Goal: Task Accomplishment & Management: Manage account settings

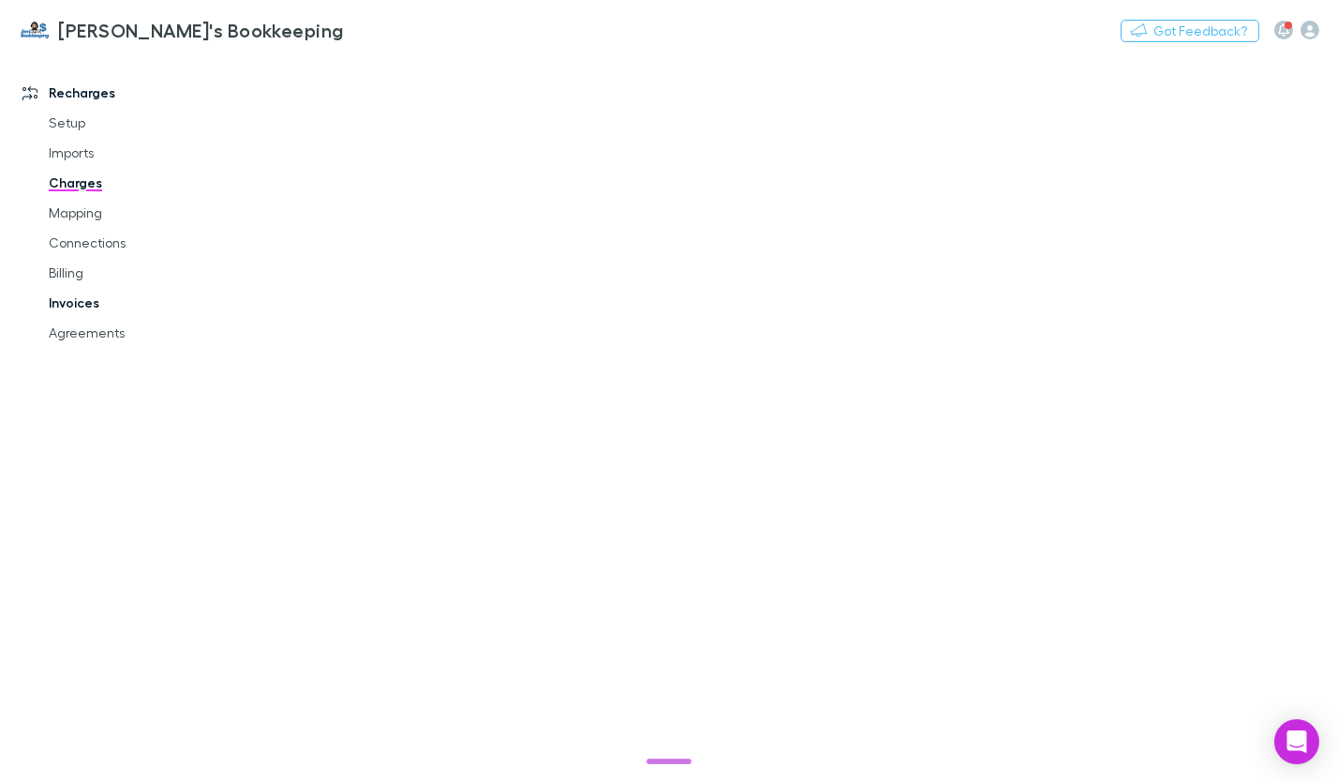
click at [63, 310] on link "Invoices" at bounding box center [136, 303] width 213 height 30
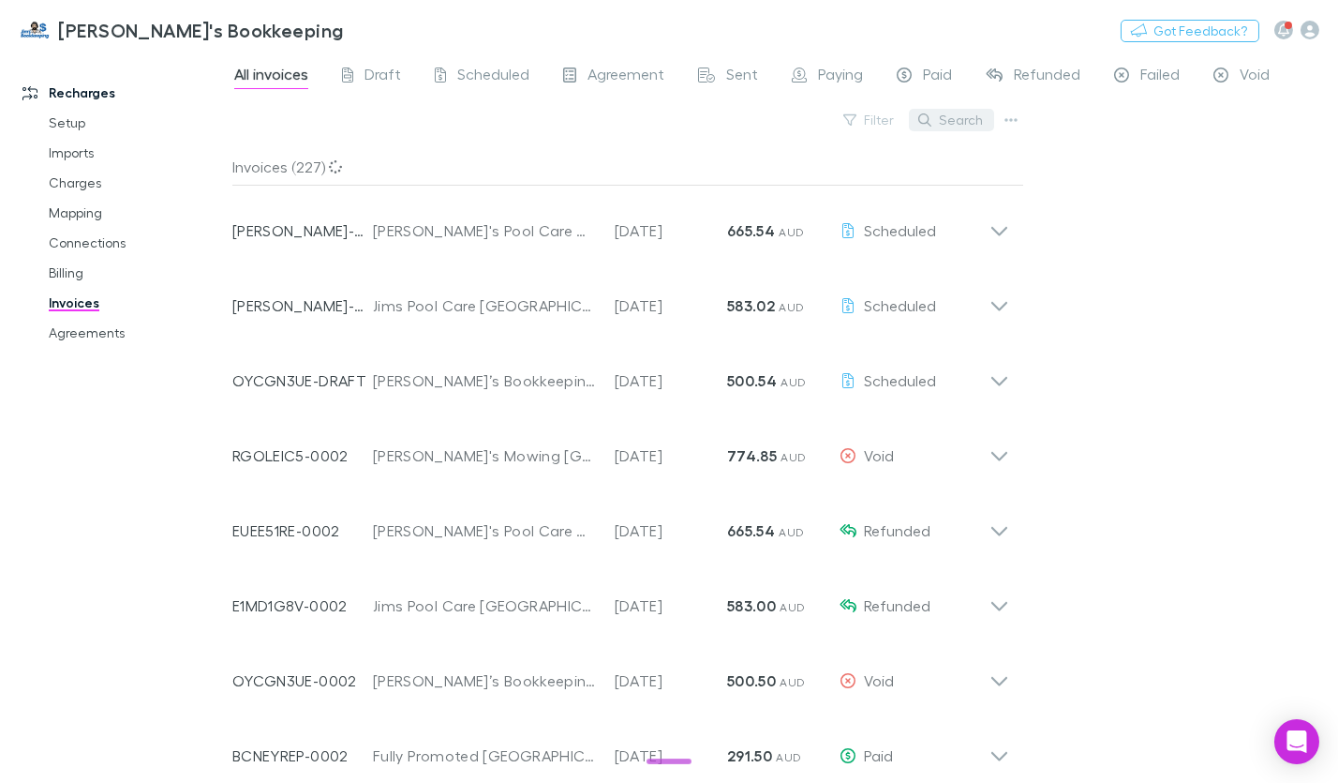
click at [960, 130] on button "Search" at bounding box center [951, 120] width 85 height 22
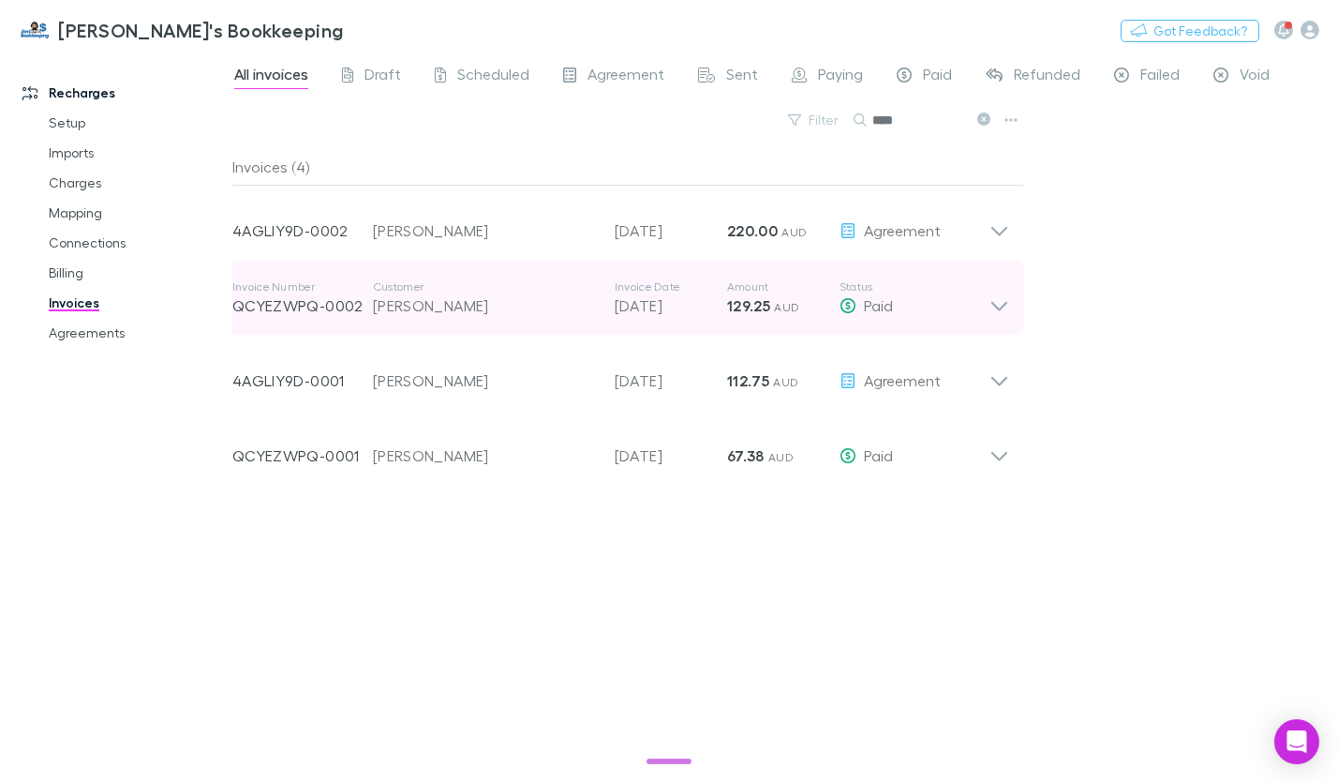
type input "****"
click at [1002, 308] on icon at bounding box center [1000, 297] width 20 height 37
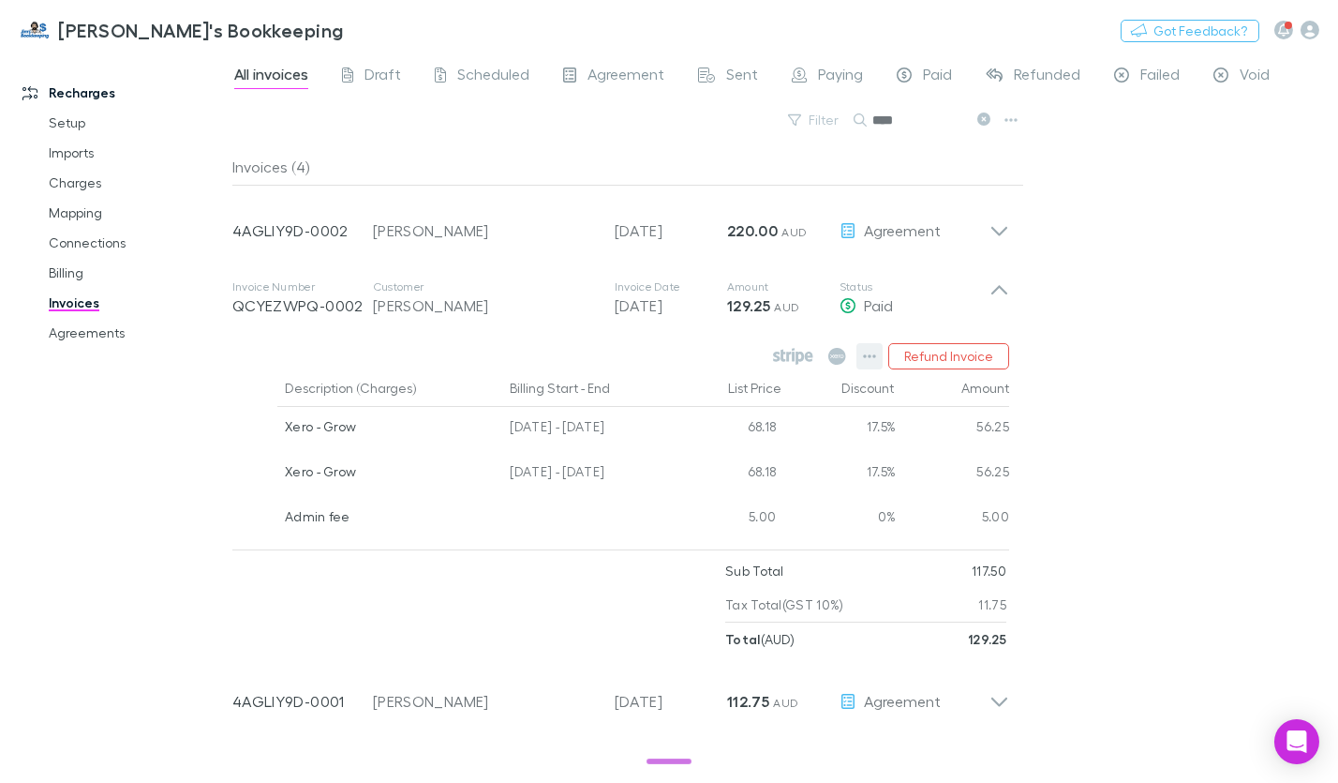
click at [881, 359] on button "button" at bounding box center [870, 356] width 26 height 26
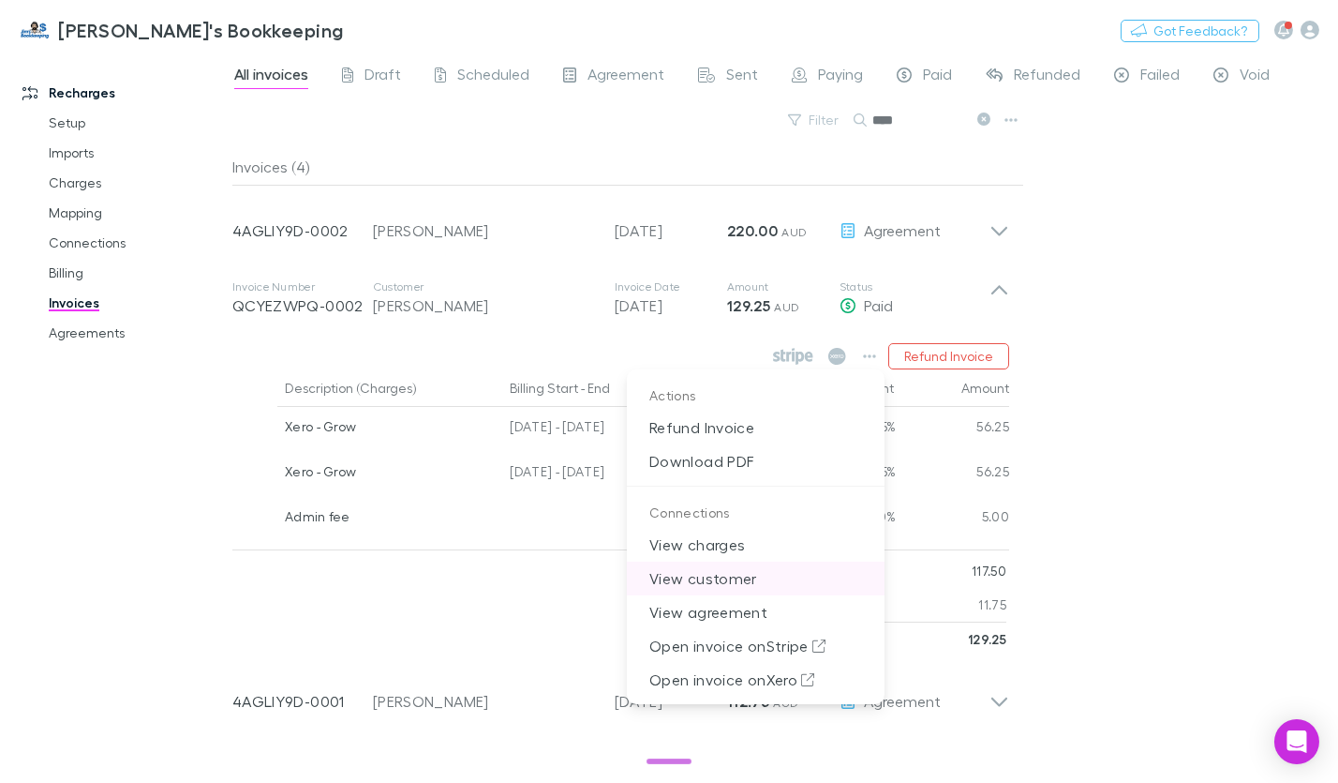
click at [716, 581] on p "View customer" at bounding box center [756, 578] width 258 height 34
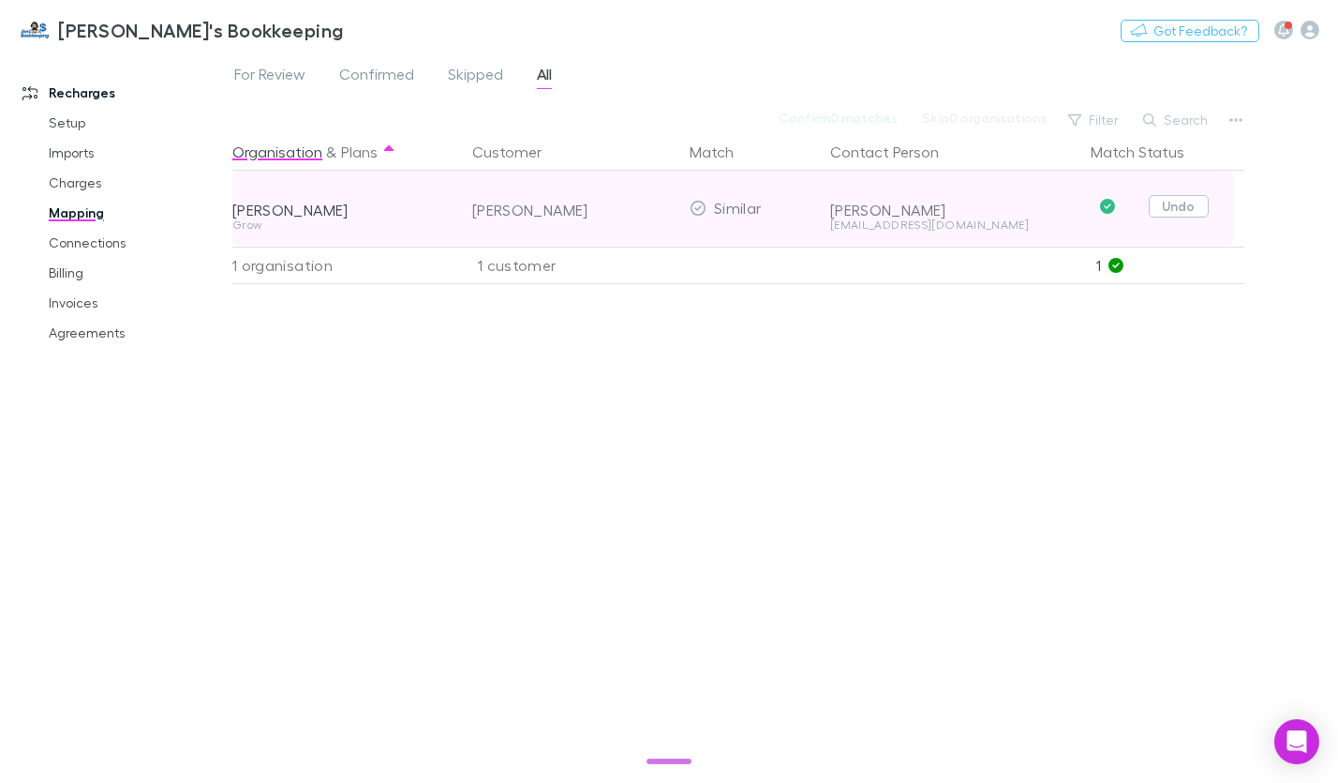
click at [1181, 210] on button "Undo" at bounding box center [1179, 206] width 60 height 22
click at [1186, 203] on button "Skip" at bounding box center [1194, 209] width 60 height 22
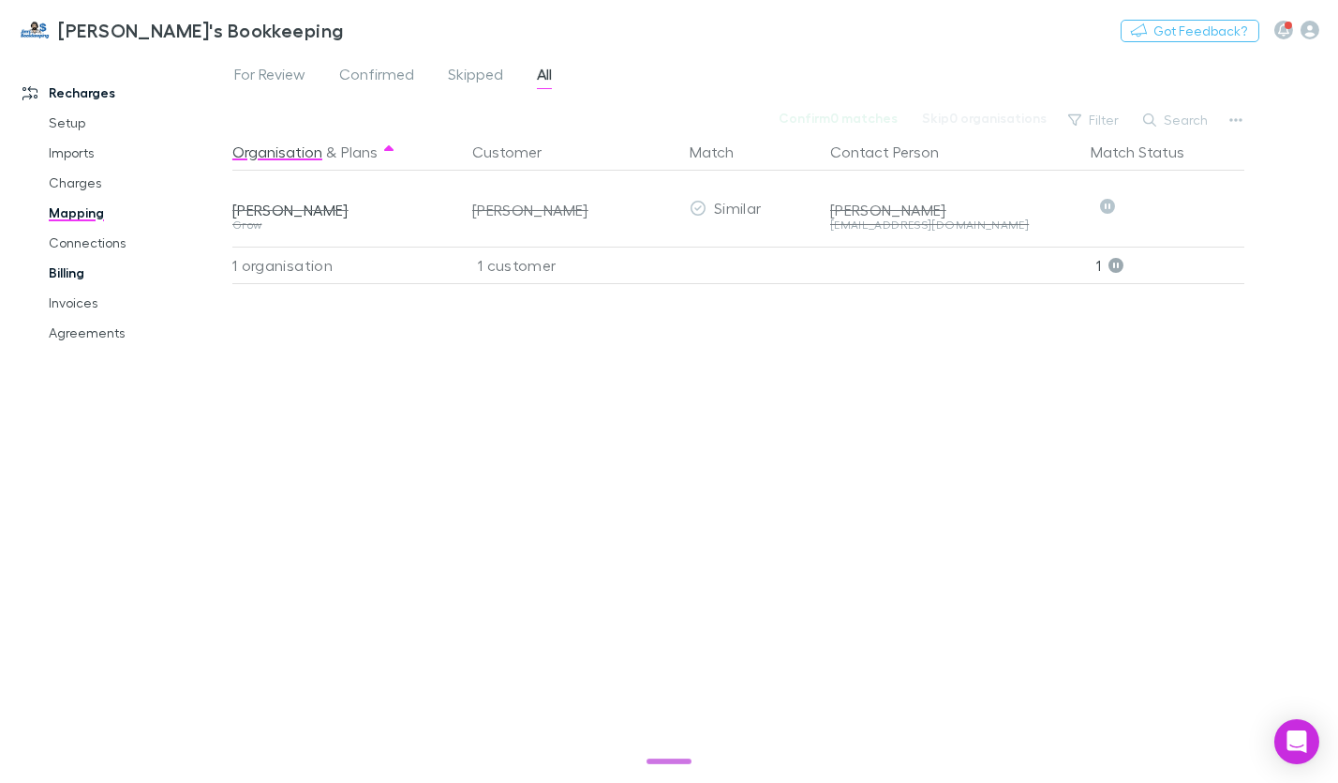
click at [49, 278] on link "Billing" at bounding box center [136, 273] width 213 height 30
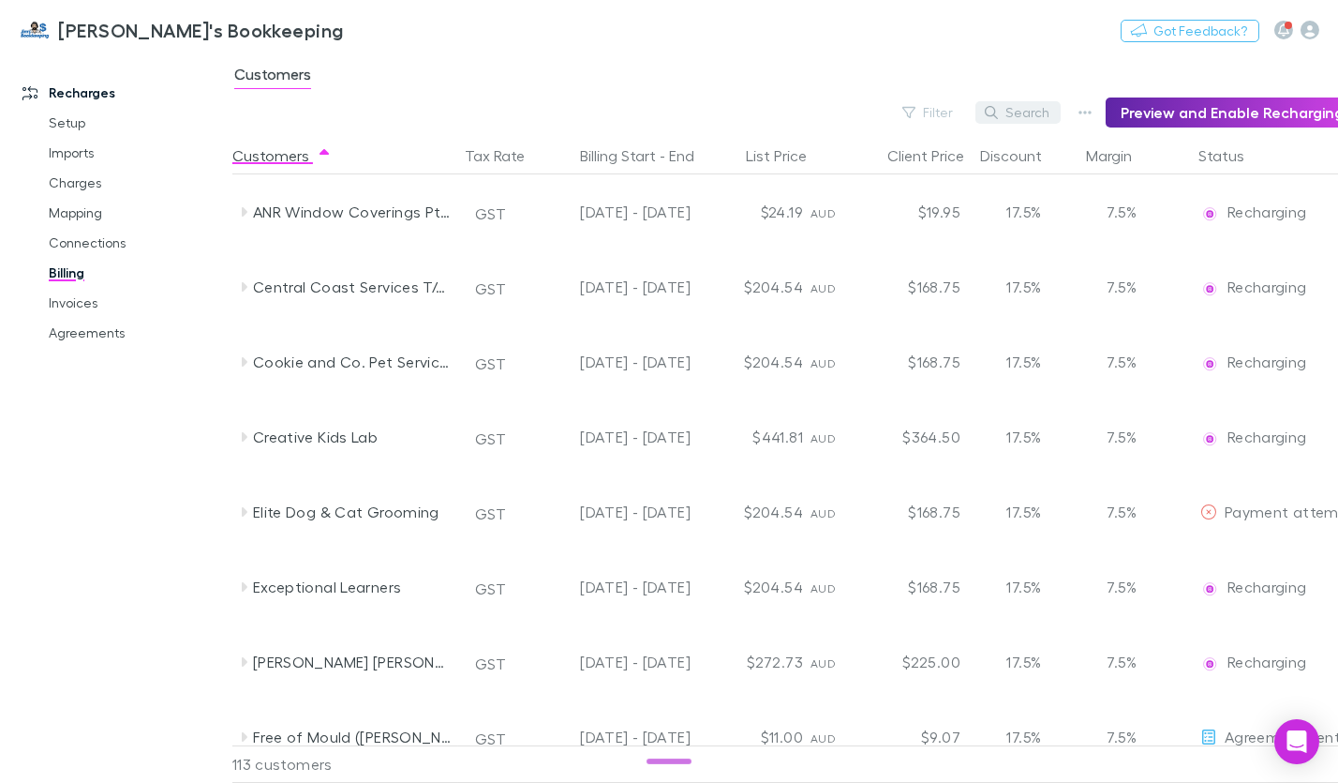
click at [1035, 101] on button "Search" at bounding box center [1018, 112] width 85 height 22
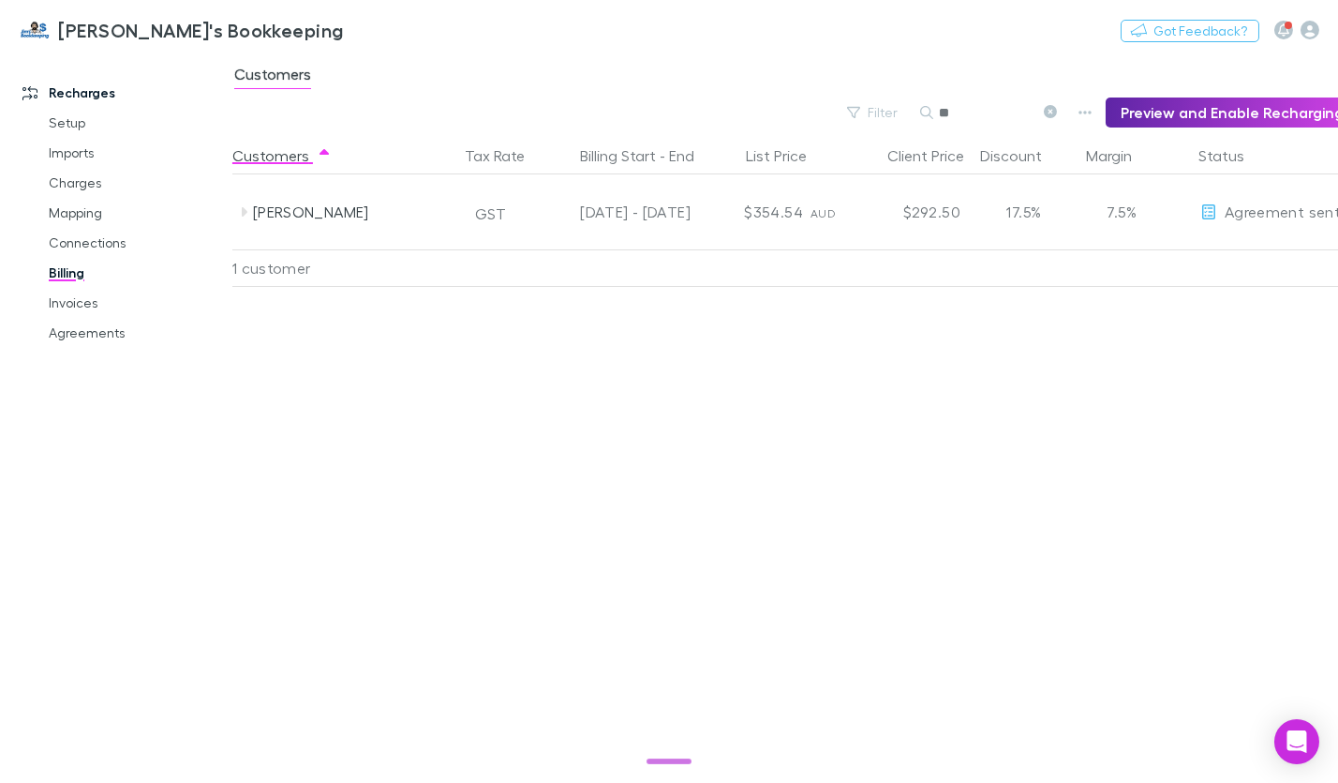
type input "*"
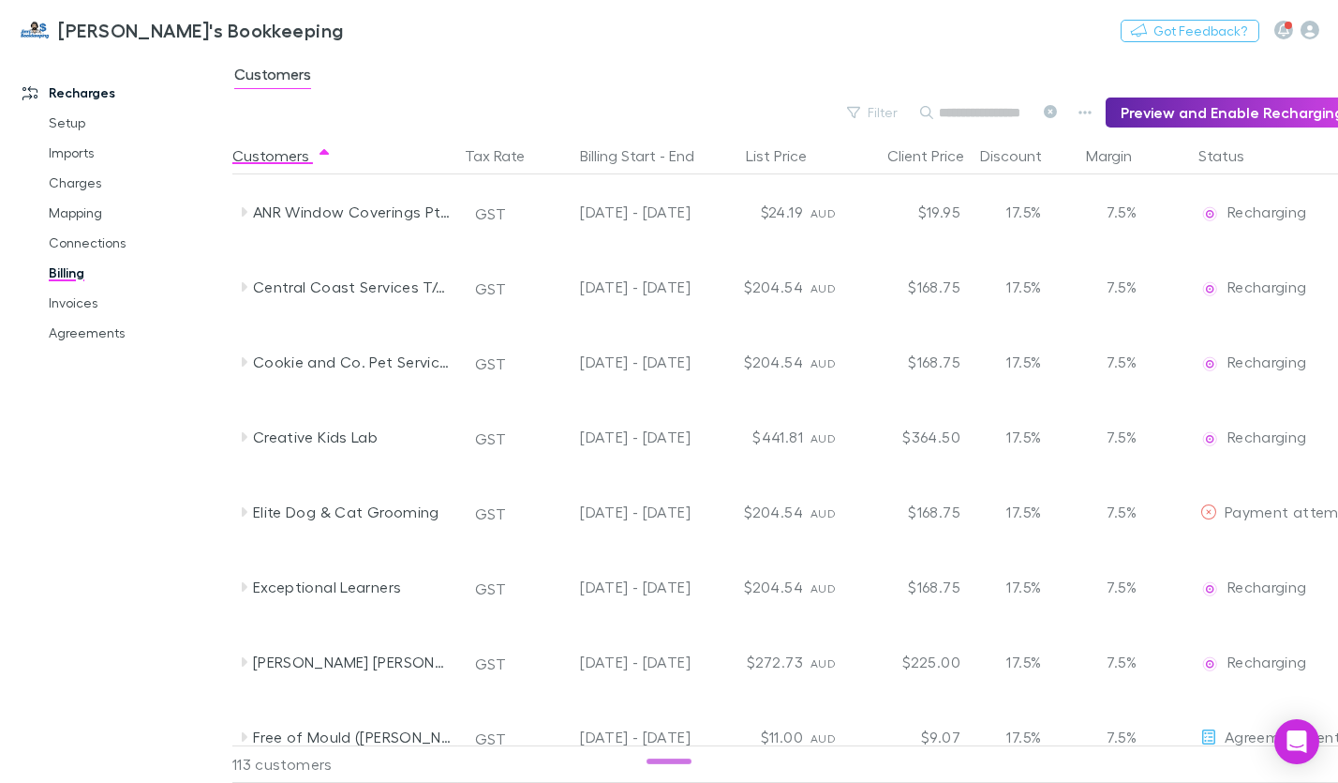
type input "*"
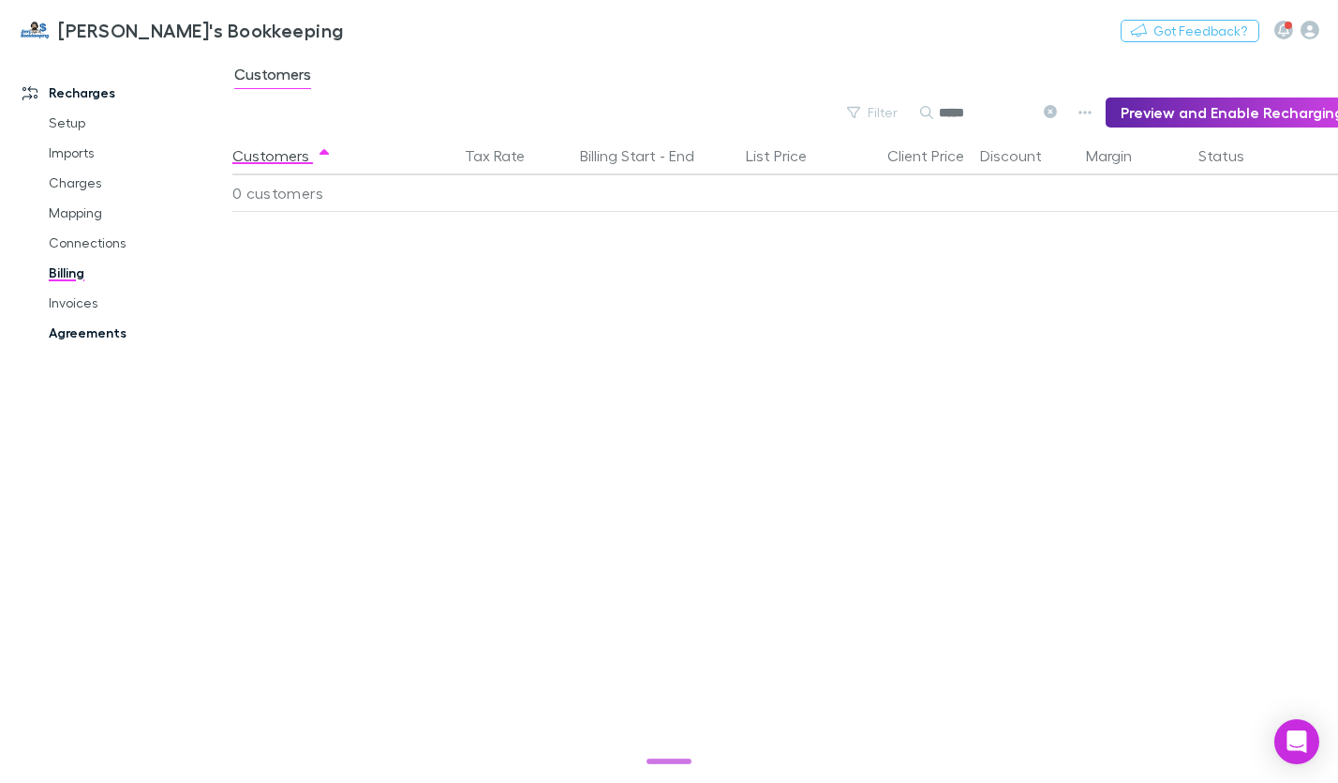
type input "*****"
click at [83, 332] on link "Agreements" at bounding box center [136, 333] width 213 height 30
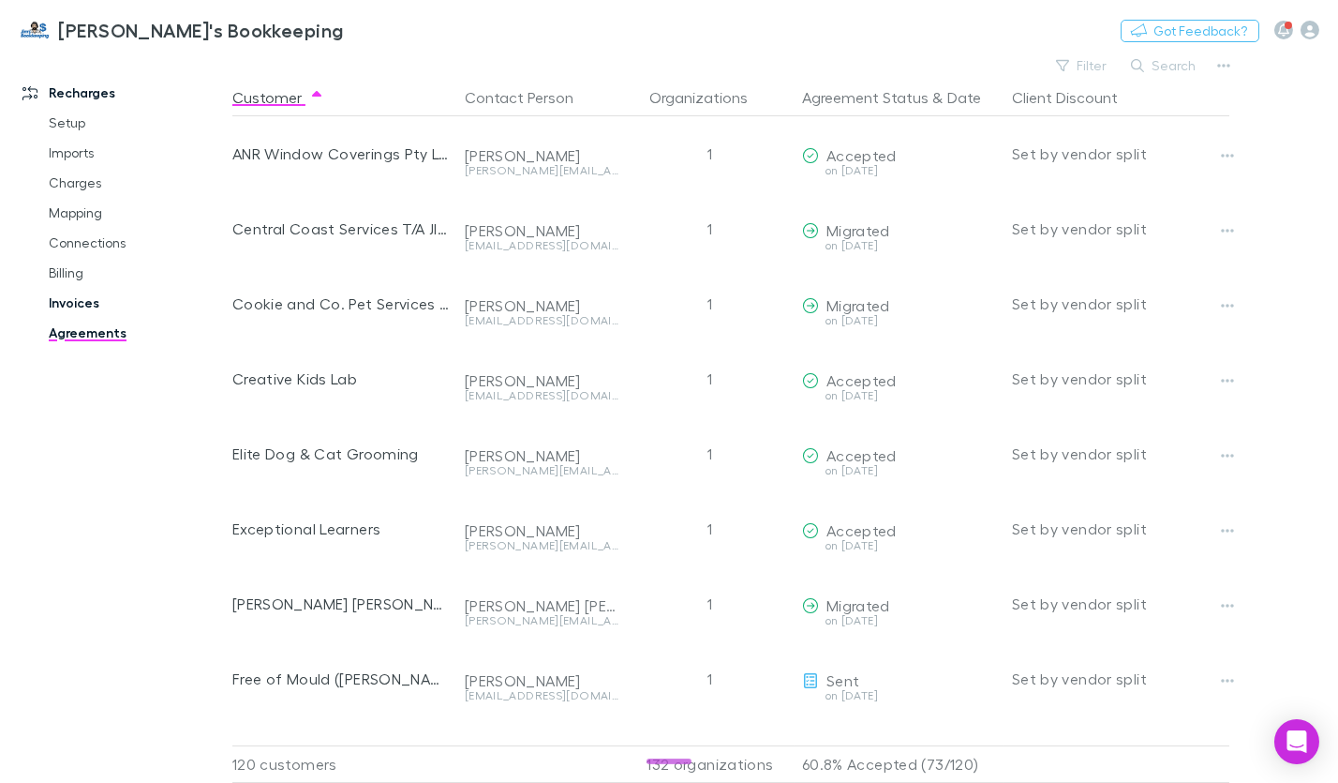
click at [73, 302] on link "Invoices" at bounding box center [136, 303] width 213 height 30
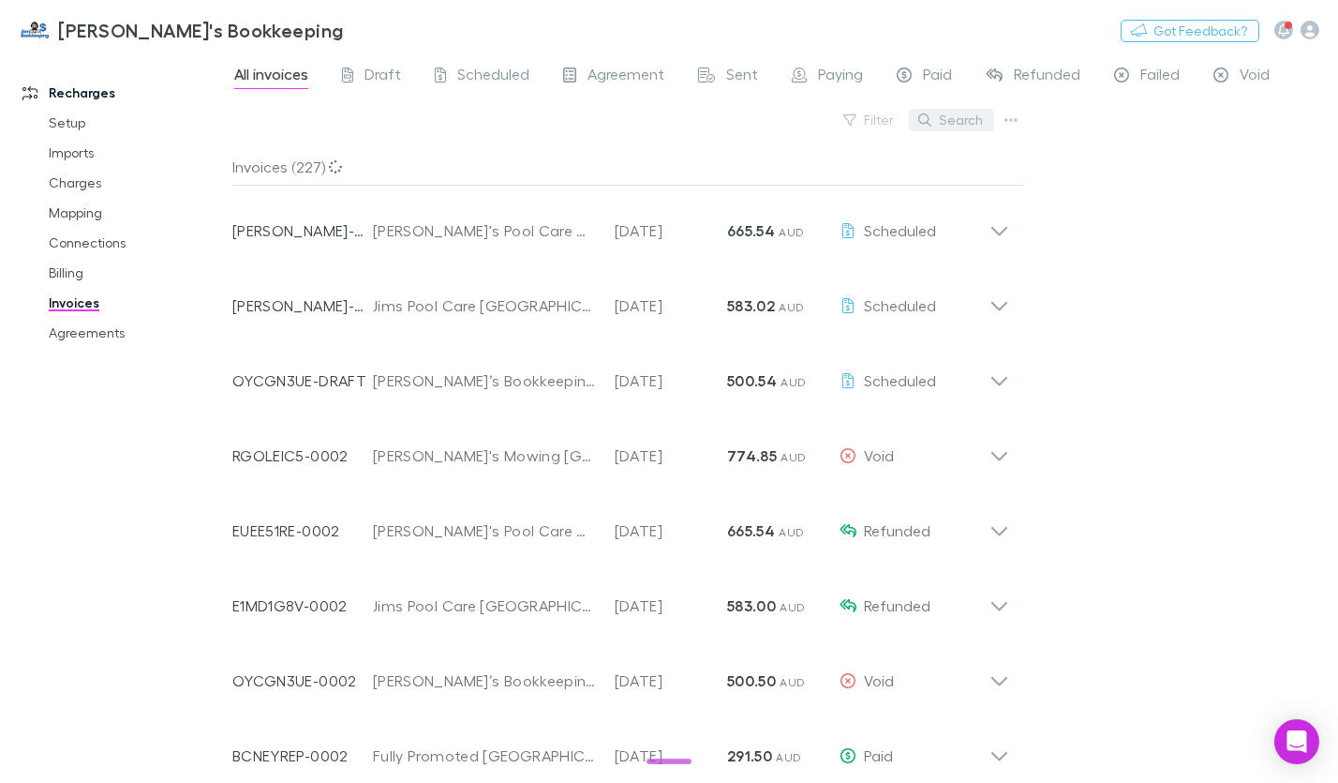
click at [976, 117] on button "Search" at bounding box center [951, 120] width 85 height 22
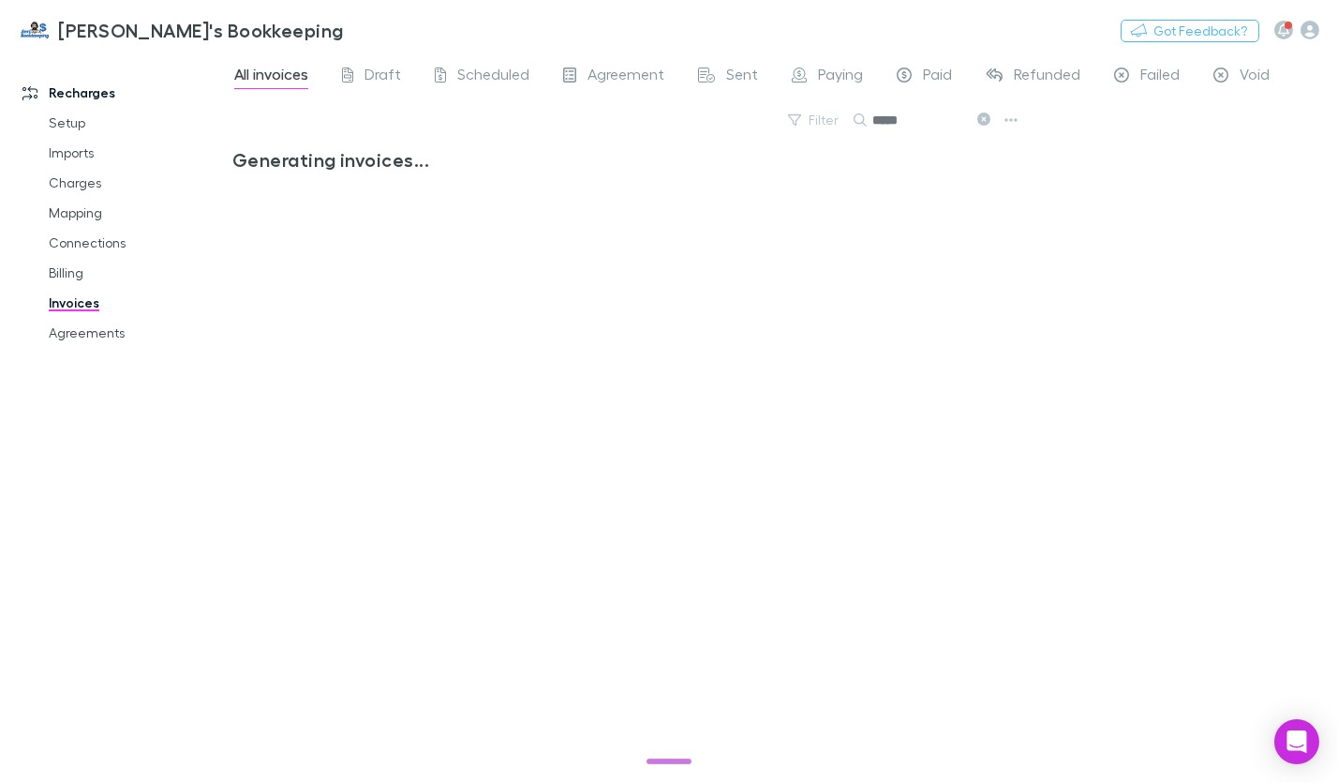
click at [897, 126] on input "*****" at bounding box center [920, 120] width 94 height 26
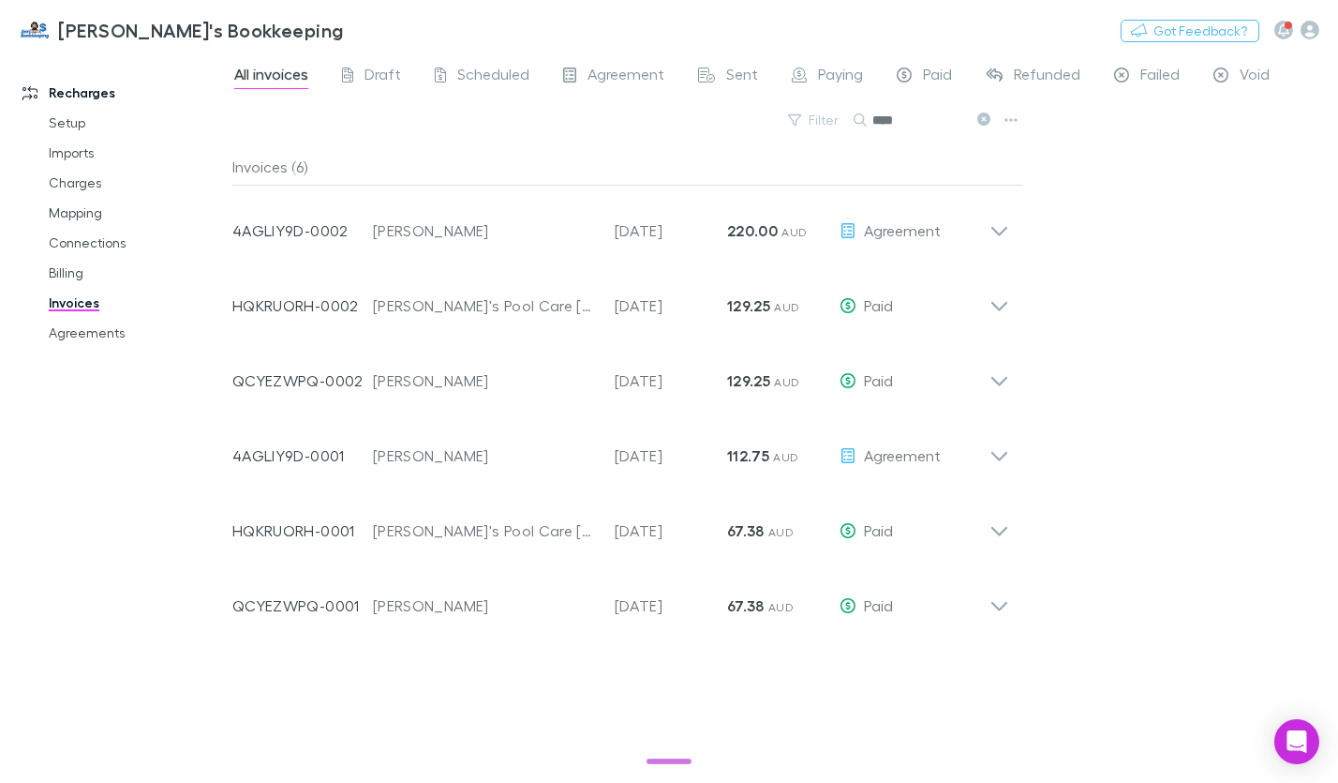
type input "****"
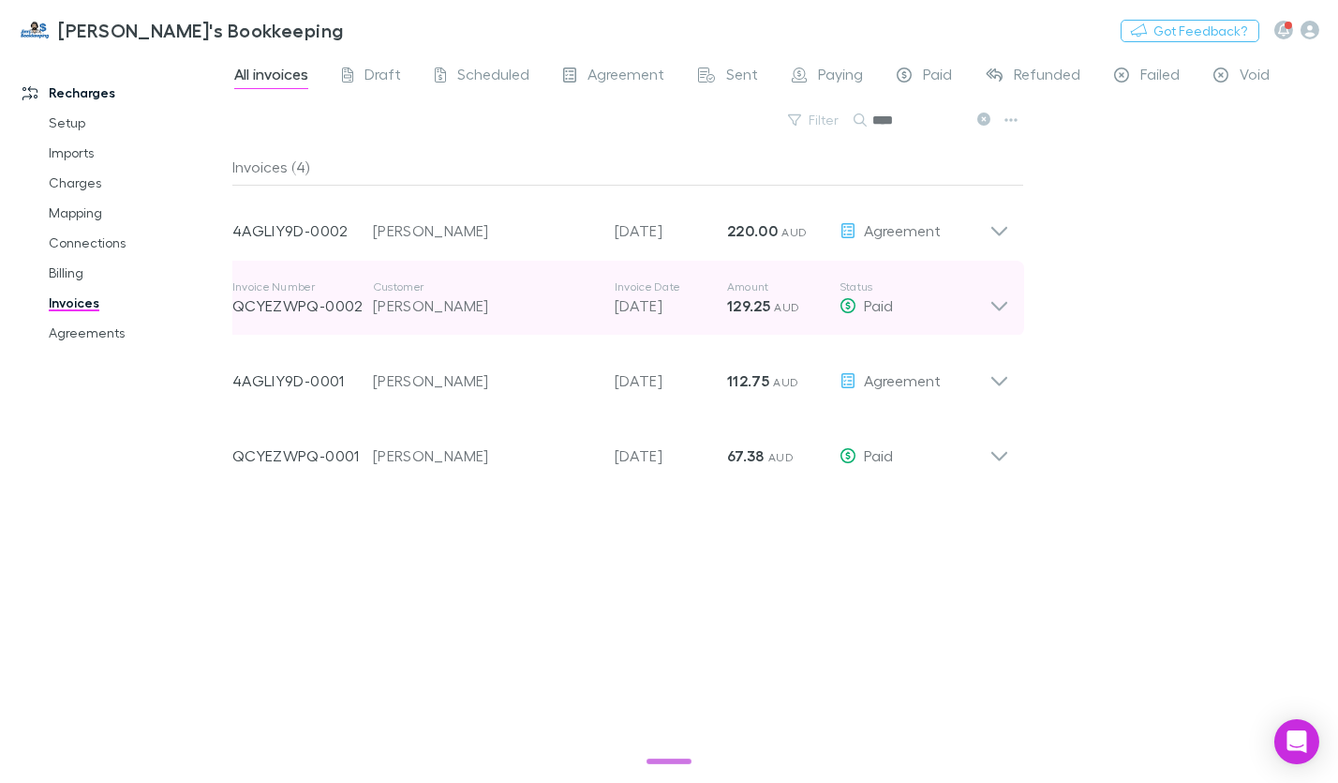
click at [1006, 306] on icon at bounding box center [1000, 297] width 20 height 37
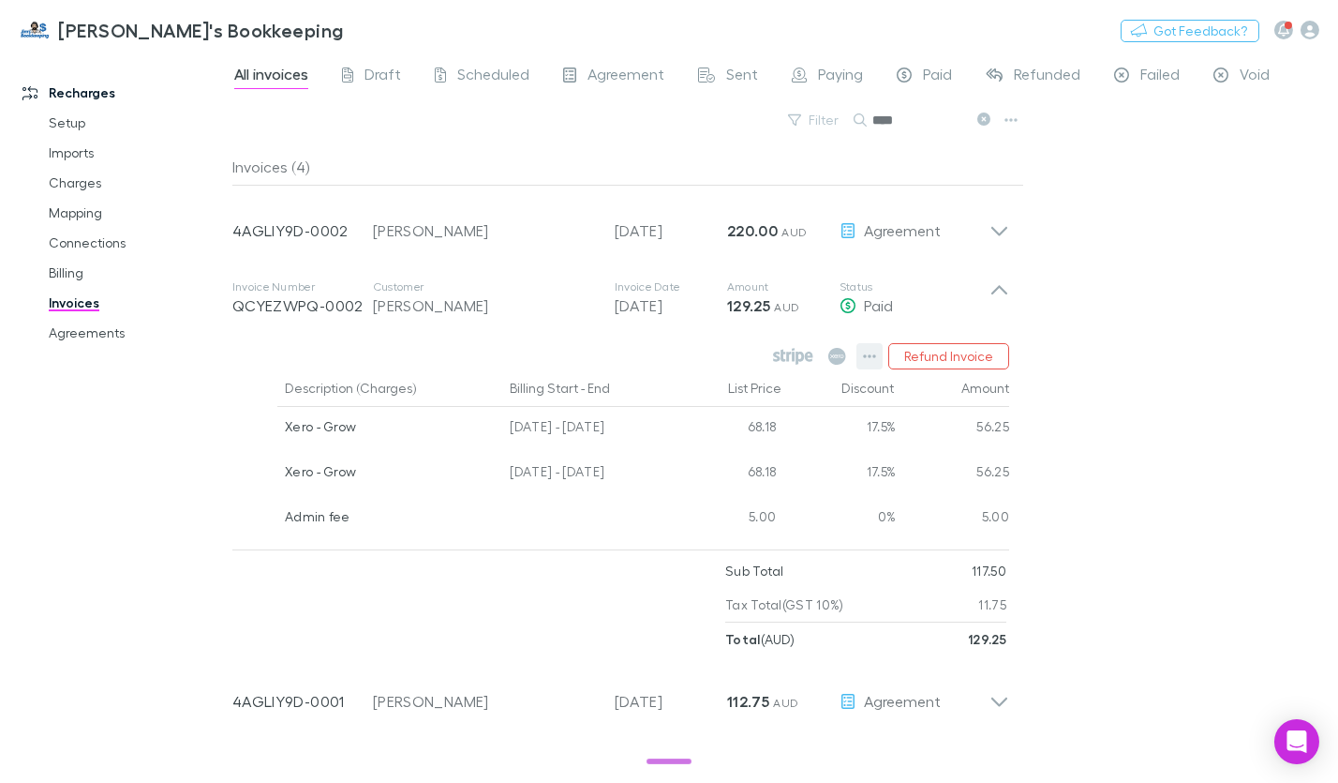
click at [872, 353] on icon "button" at bounding box center [869, 356] width 13 height 15
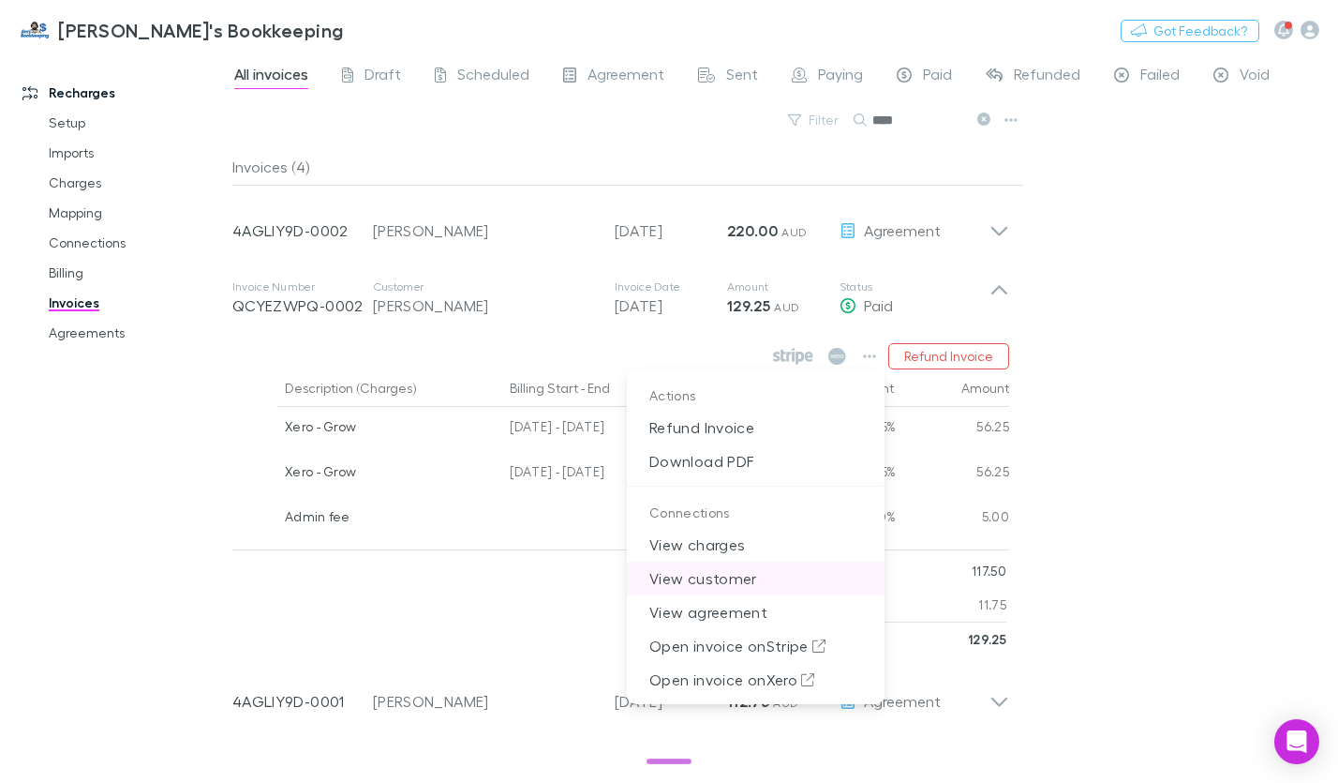
click at [716, 582] on p "View customer" at bounding box center [756, 578] width 258 height 34
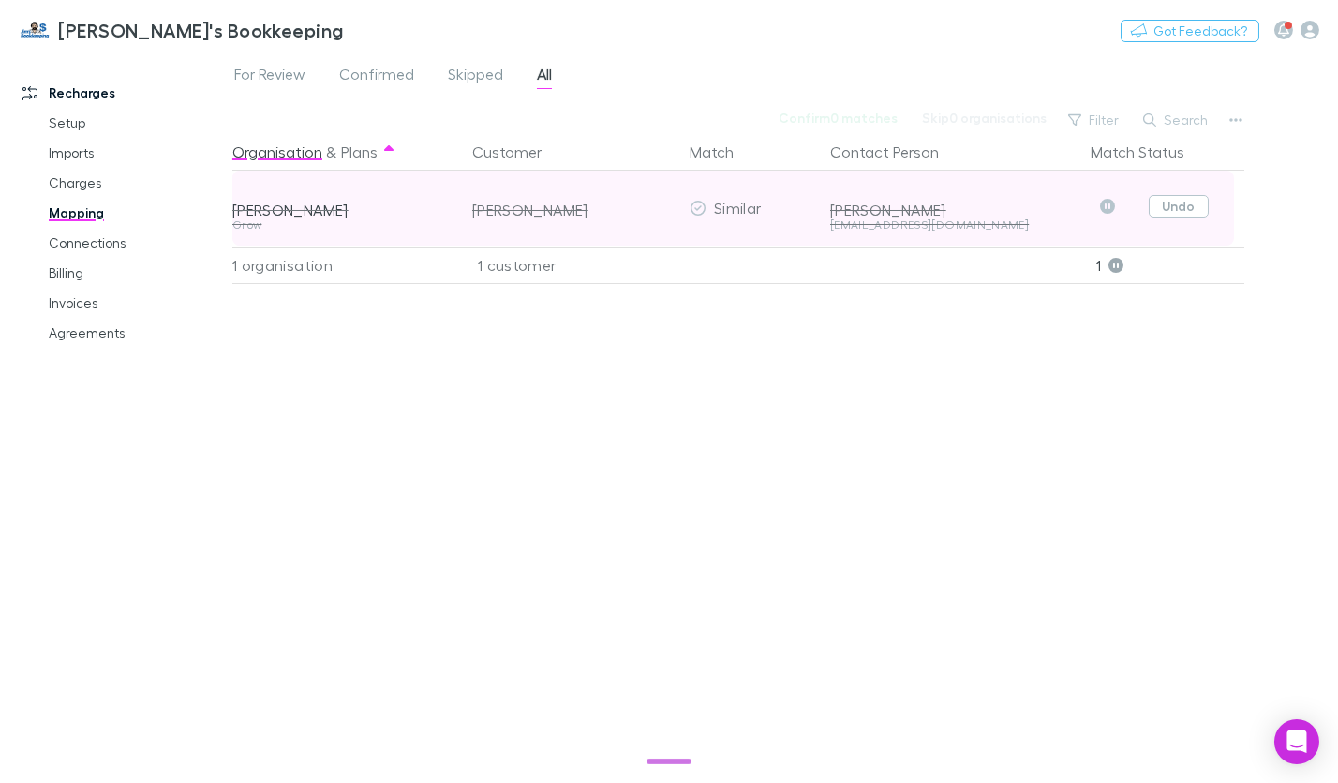
click at [1168, 201] on button "Undo" at bounding box center [1179, 206] width 60 height 22
drag, startPoint x: 940, startPoint y: 209, endPoint x: 829, endPoint y: 212, distance: 110.6
click at [830, 212] on div "Kris Centofanti" at bounding box center [953, 210] width 246 height 19
drag, startPoint x: 829, startPoint y: 212, endPoint x: 819, endPoint y: 216, distance: 11.3
click at [819, 216] on div "Kris Urwin Grow Kris Centofanti Similar Kris Centofanti kccylinderheads@gmail.c…" at bounding box center [733, 208] width 1002 height 75
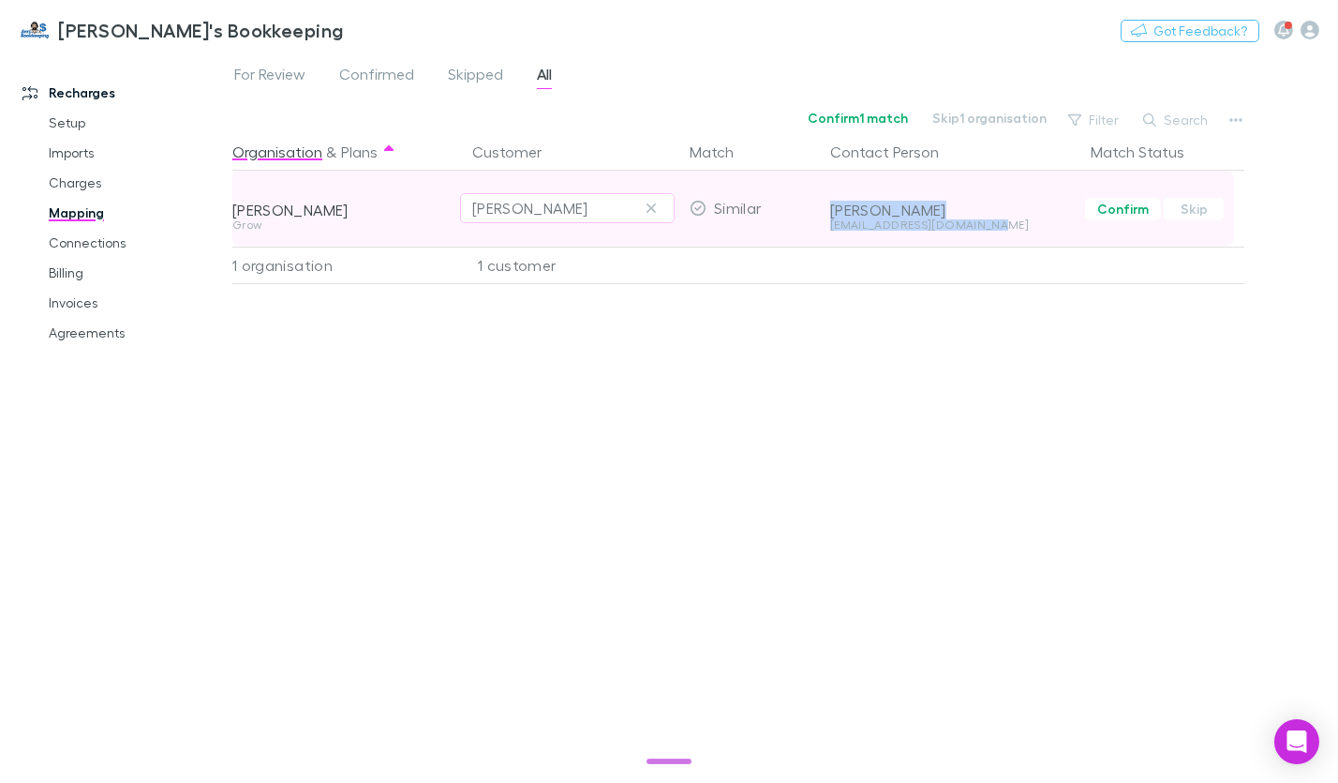
drag, startPoint x: 819, startPoint y: 216, endPoint x: 844, endPoint y: 225, distance: 26.7
click at [844, 225] on div "kccylinderheads@gmail.com" at bounding box center [953, 224] width 246 height 11
click at [847, 224] on div "kccylinderheads@gmail.com" at bounding box center [953, 224] width 246 height 11
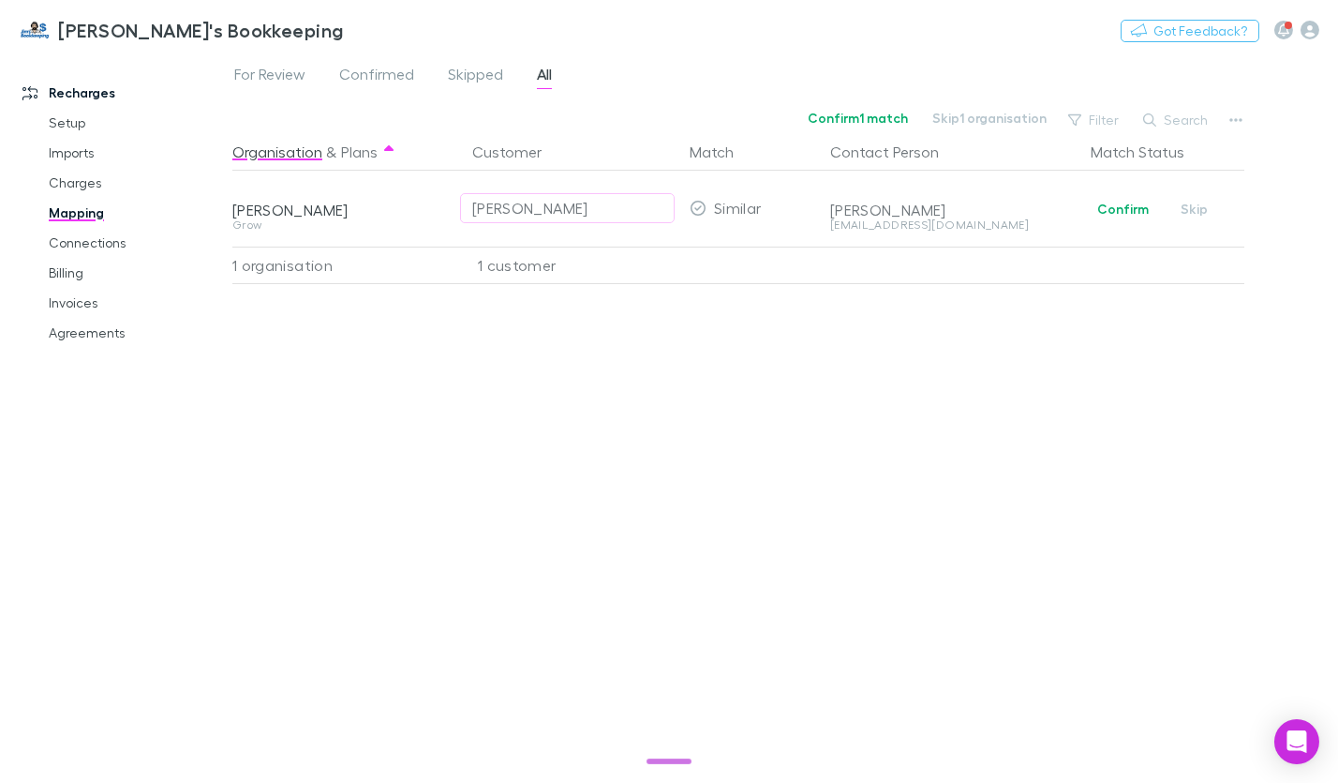
drag, startPoint x: 847, startPoint y: 224, endPoint x: 864, endPoint y: 286, distance: 64.1
click at [861, 291] on div "Organisation & Plans Customer Match Contact Person Match Status Kris Urwin Grow…" at bounding box center [740, 450] width 1017 height 634
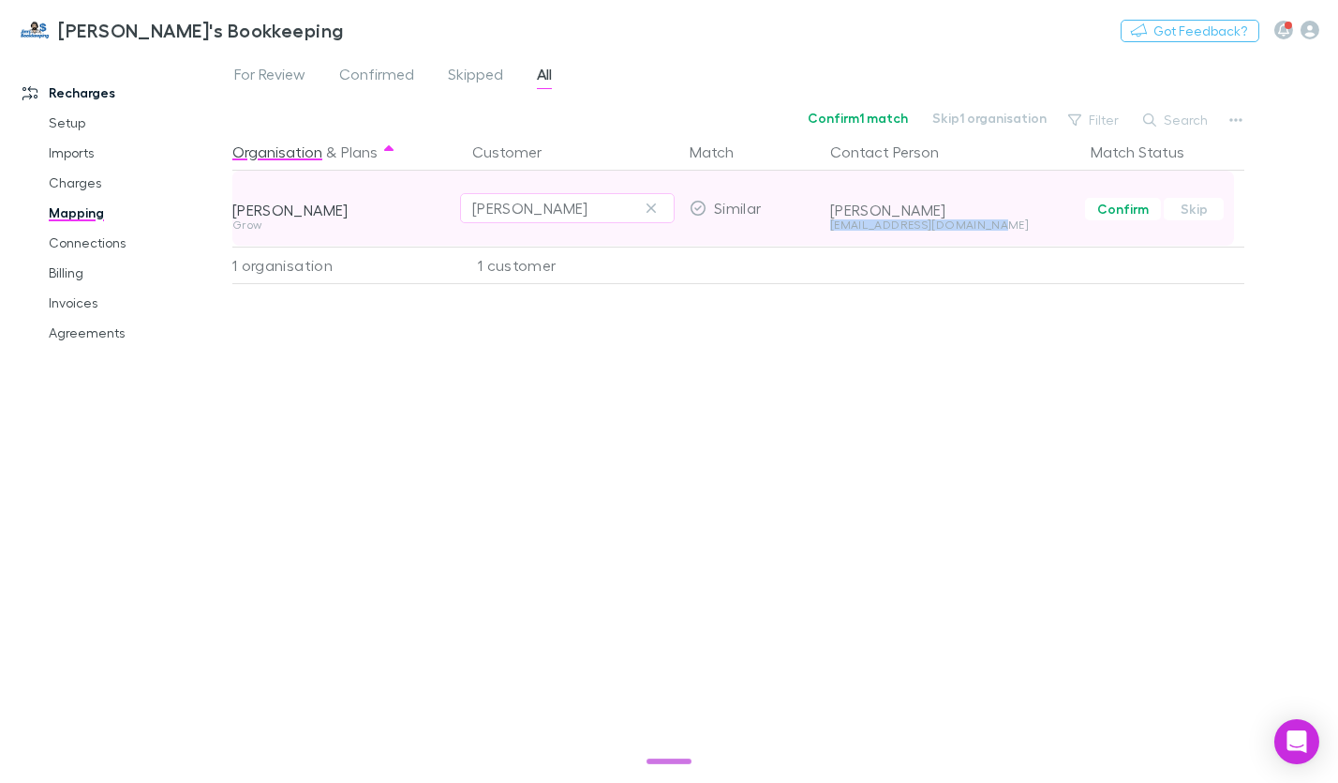
drag, startPoint x: 1016, startPoint y: 224, endPoint x: 828, endPoint y: 224, distance: 188.4
click at [828, 224] on div "Kris Centofanti kccylinderheads@gmail.com" at bounding box center [949, 208] width 253 height 75
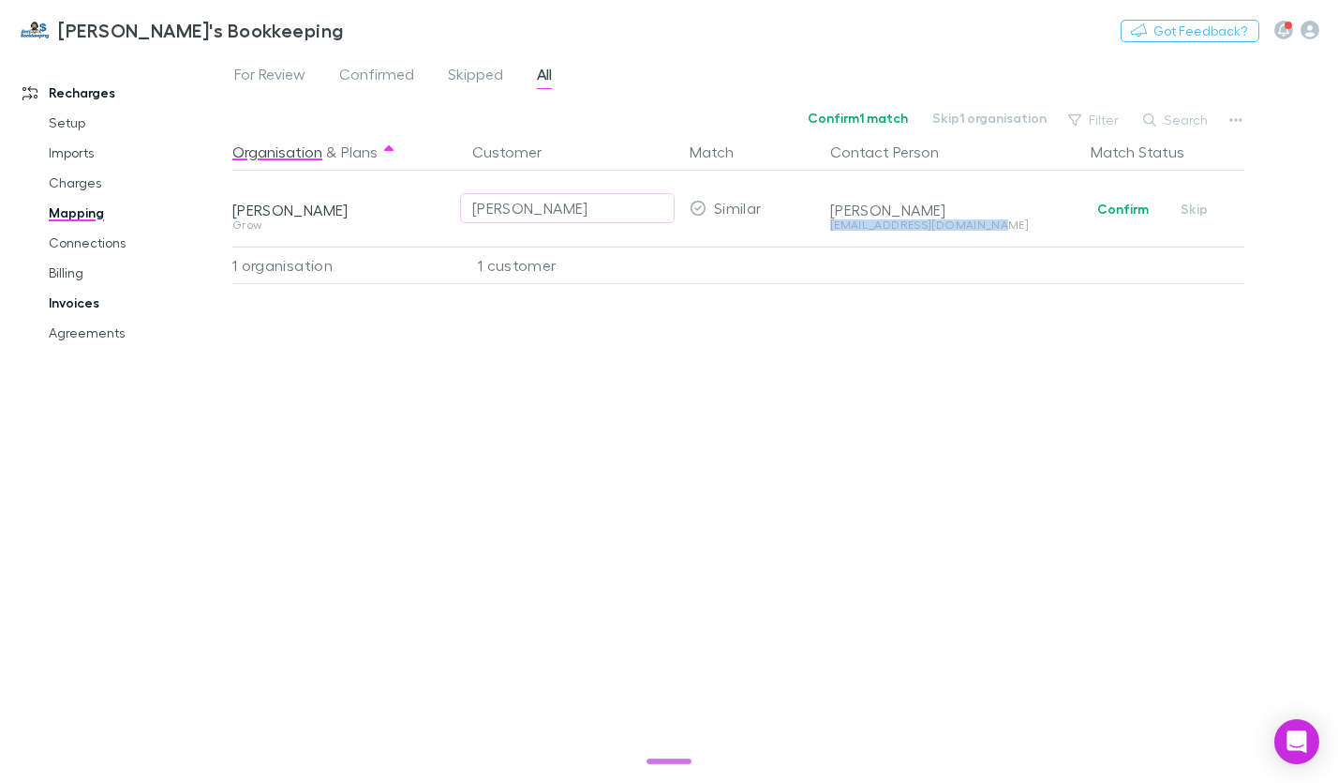
click at [50, 307] on link "Invoices" at bounding box center [136, 303] width 213 height 30
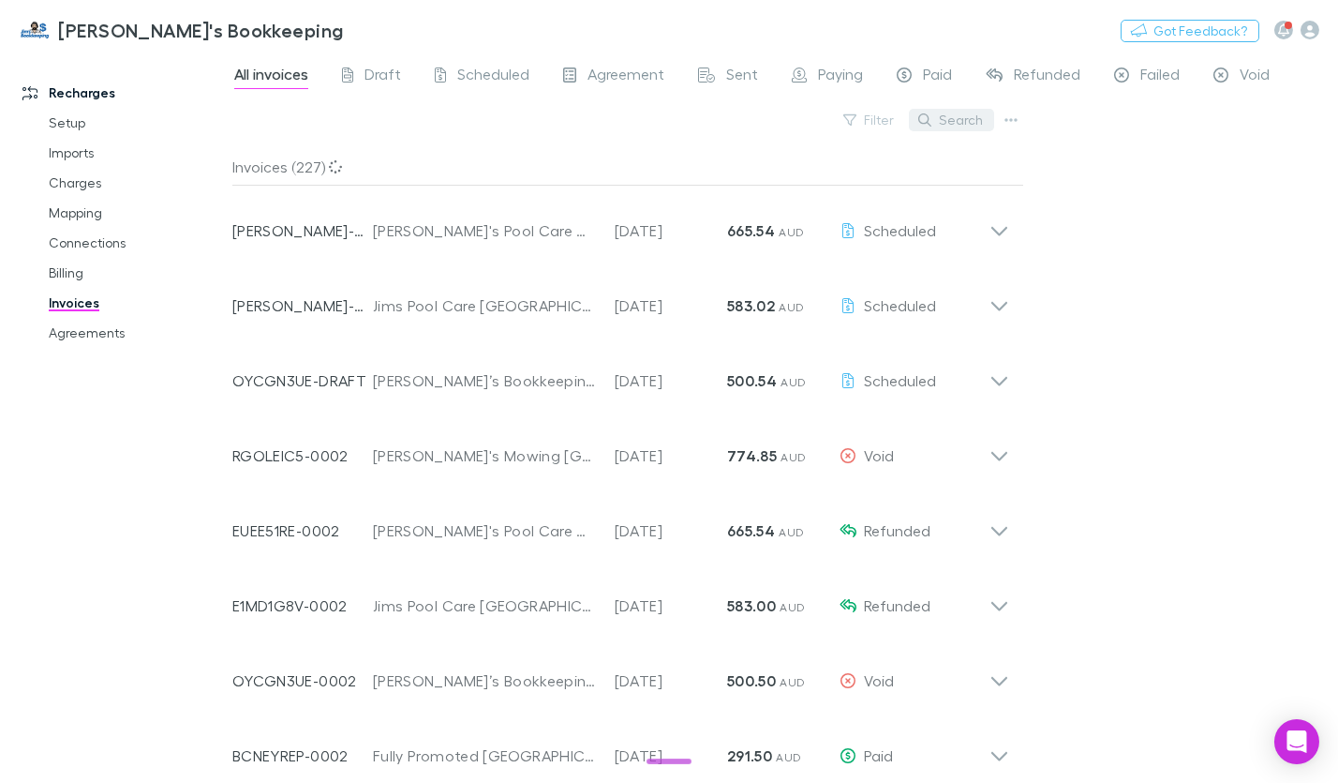
click at [951, 120] on button "Search" at bounding box center [951, 120] width 85 height 22
click at [949, 124] on button "Search" at bounding box center [951, 120] width 85 height 22
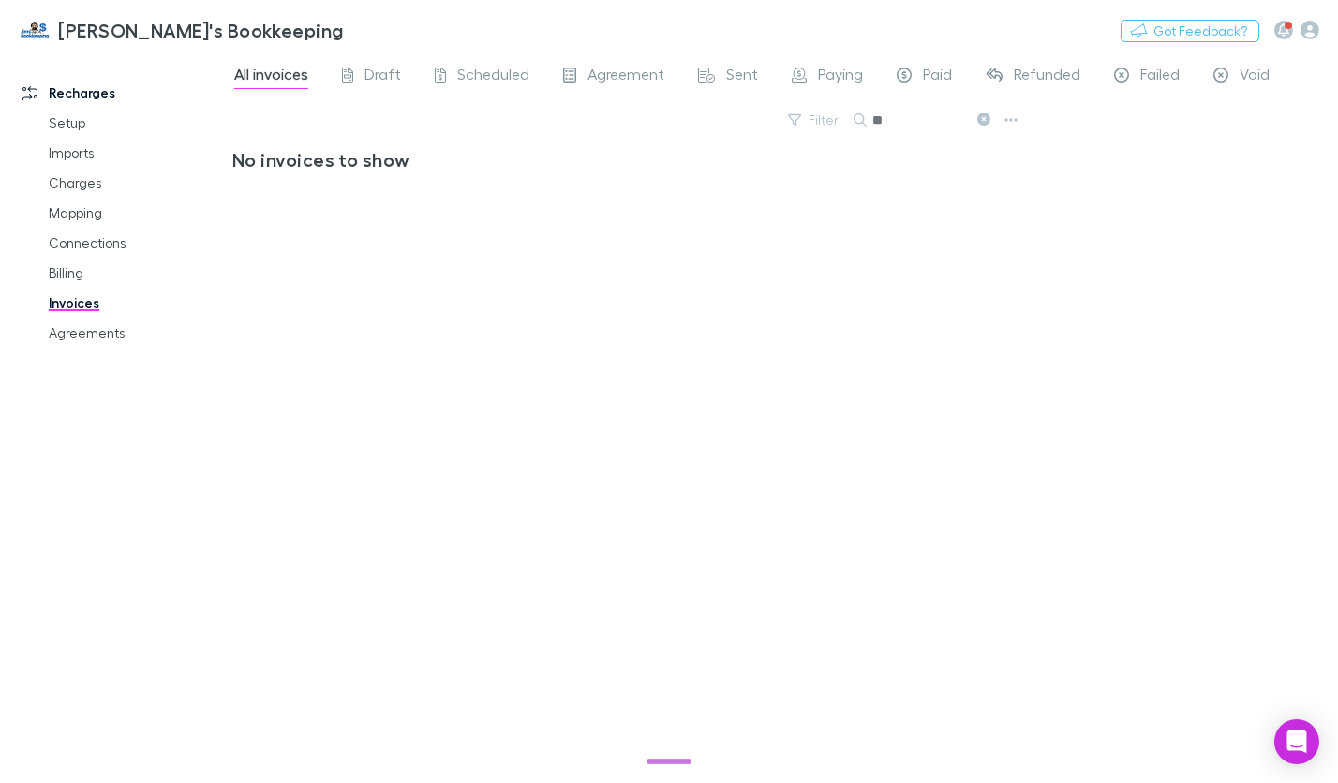
type input "*"
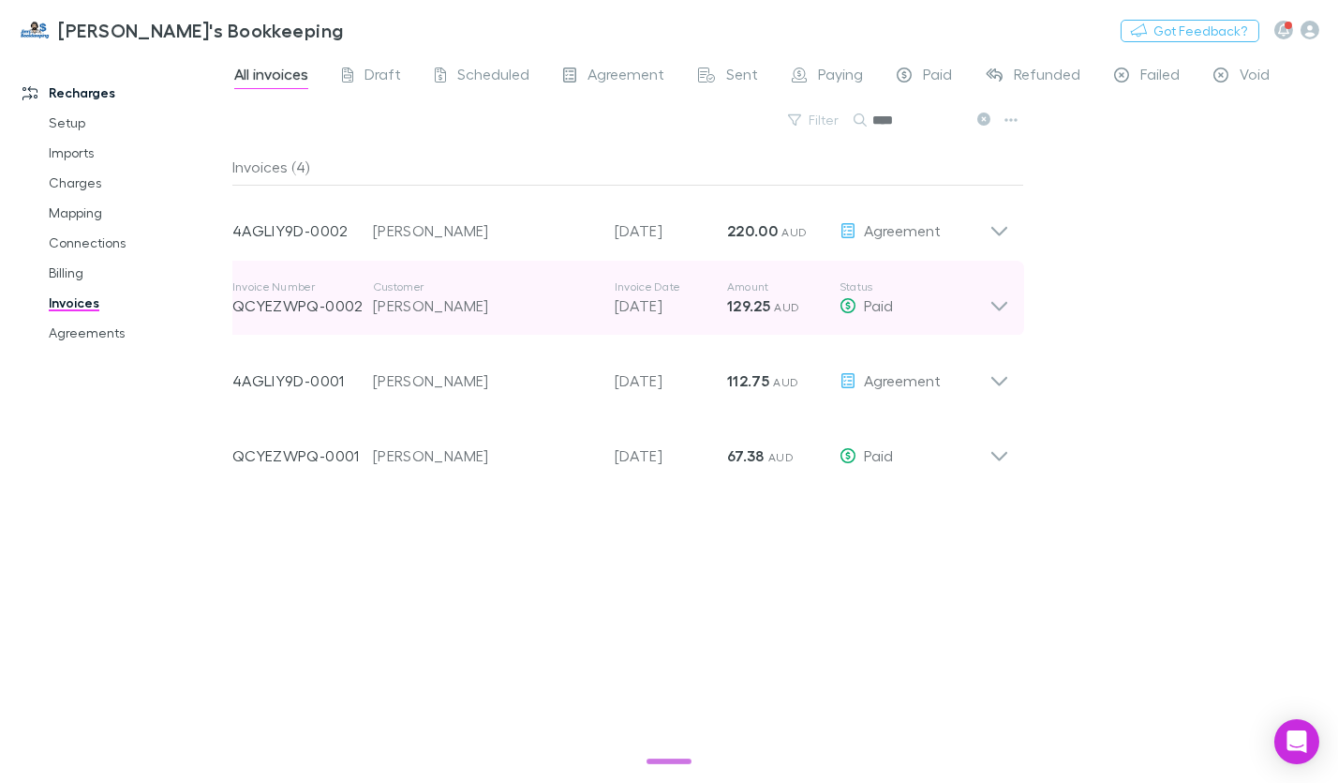
type input "****"
click at [999, 303] on icon at bounding box center [1000, 297] width 20 height 37
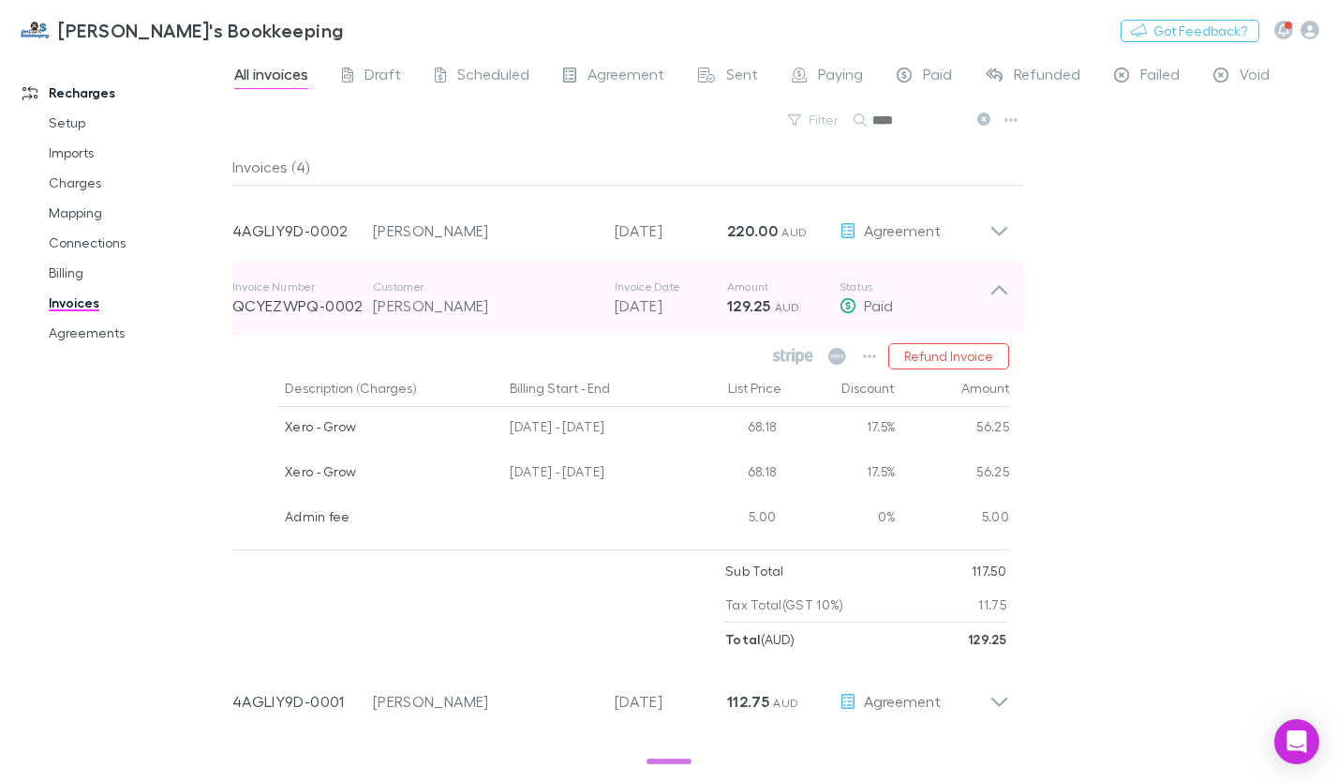
drag, startPoint x: 491, startPoint y: 307, endPoint x: 402, endPoint y: 309, distance: 89.1
click at [402, 309] on div "Kris Centofanti" at bounding box center [484, 305] width 223 height 22
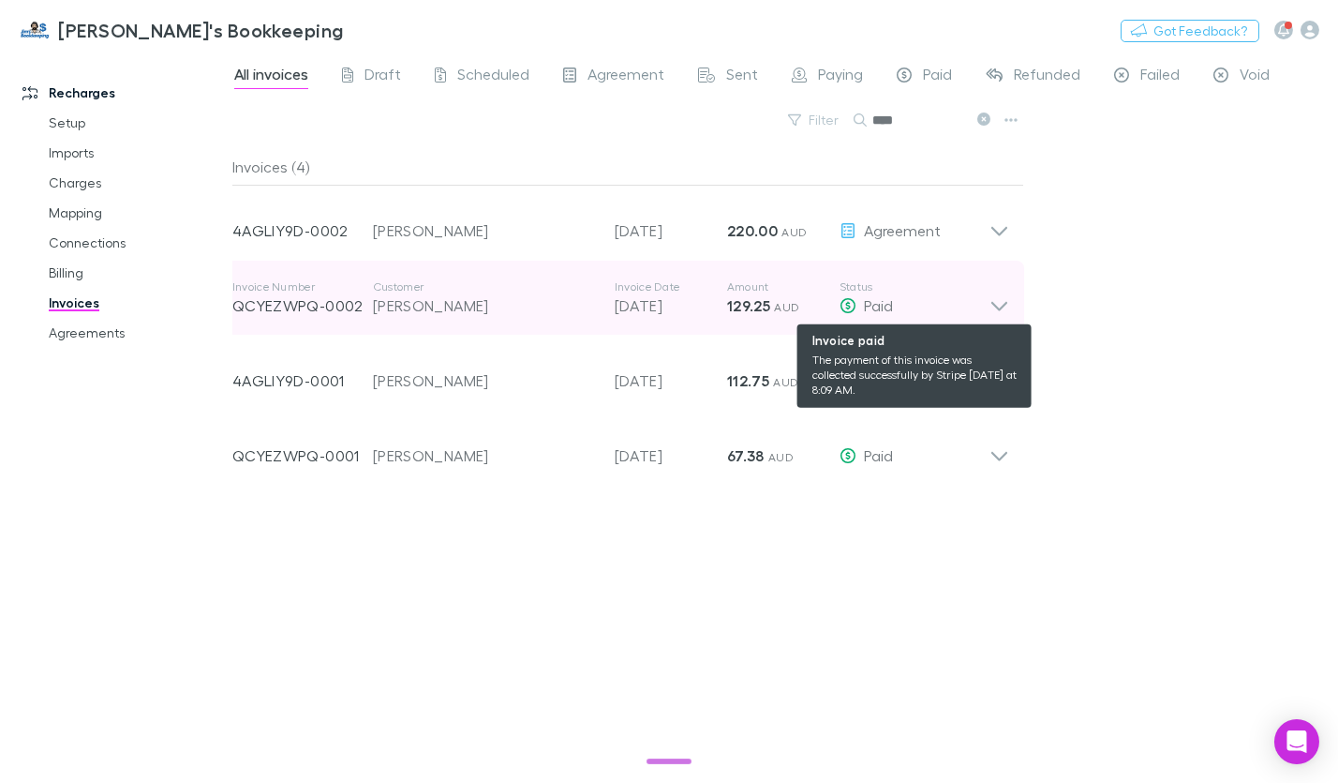
click at [987, 298] on div "Paid" at bounding box center [915, 305] width 150 height 22
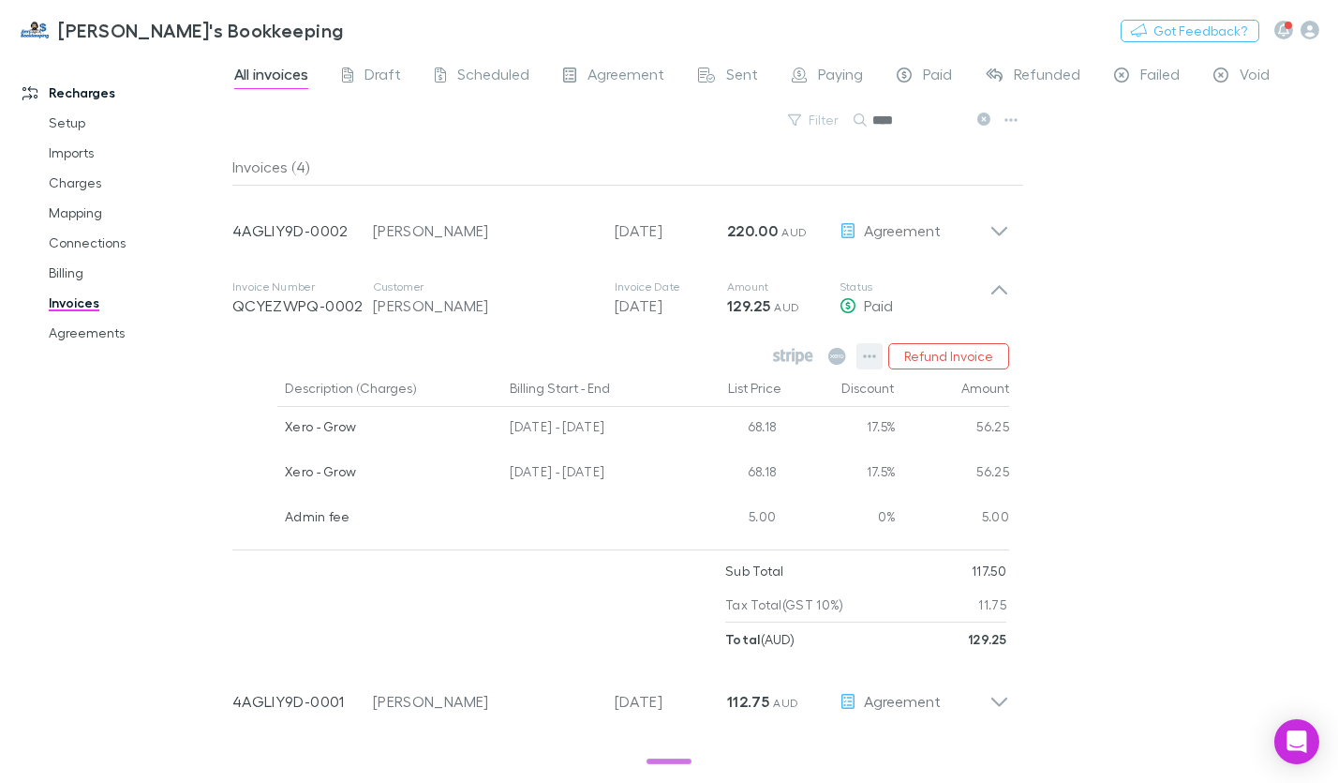
click at [875, 353] on icon "button" at bounding box center [869, 356] width 13 height 15
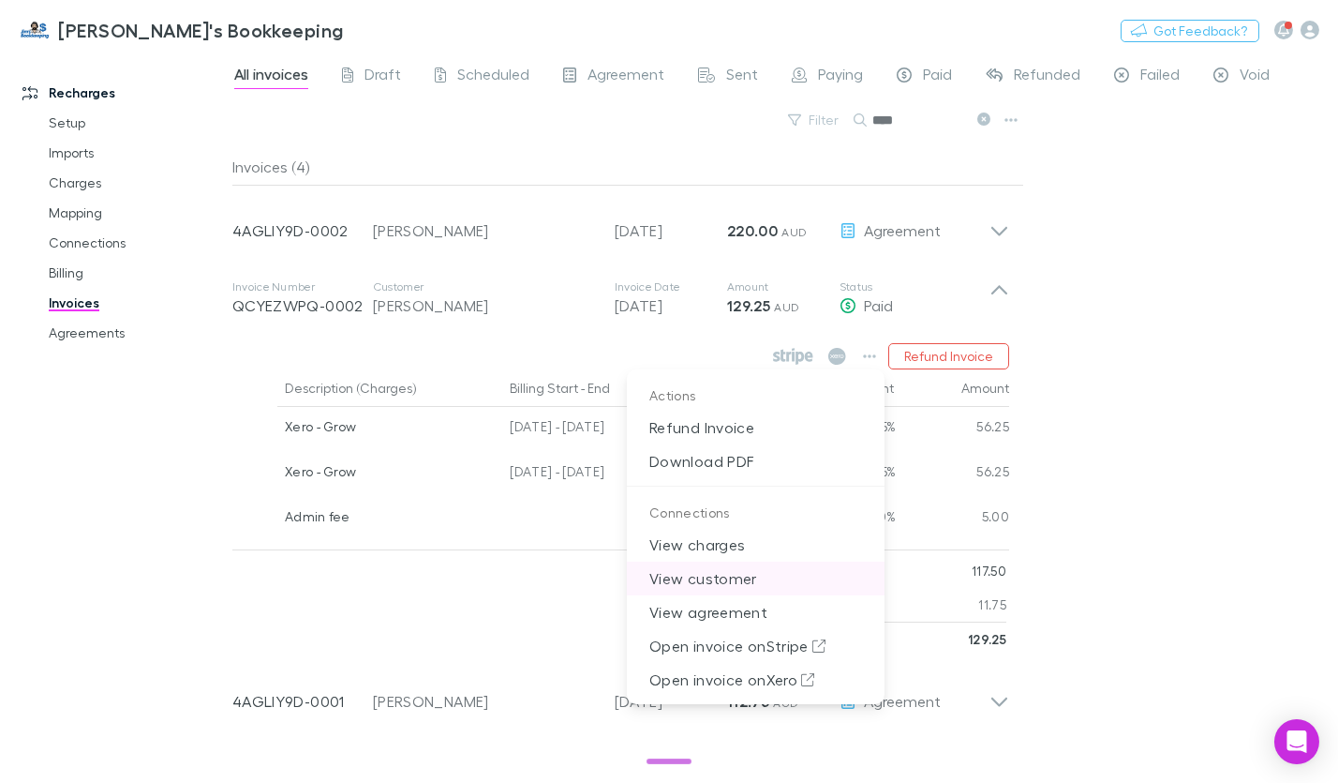
click at [731, 570] on p "View customer" at bounding box center [756, 578] width 258 height 34
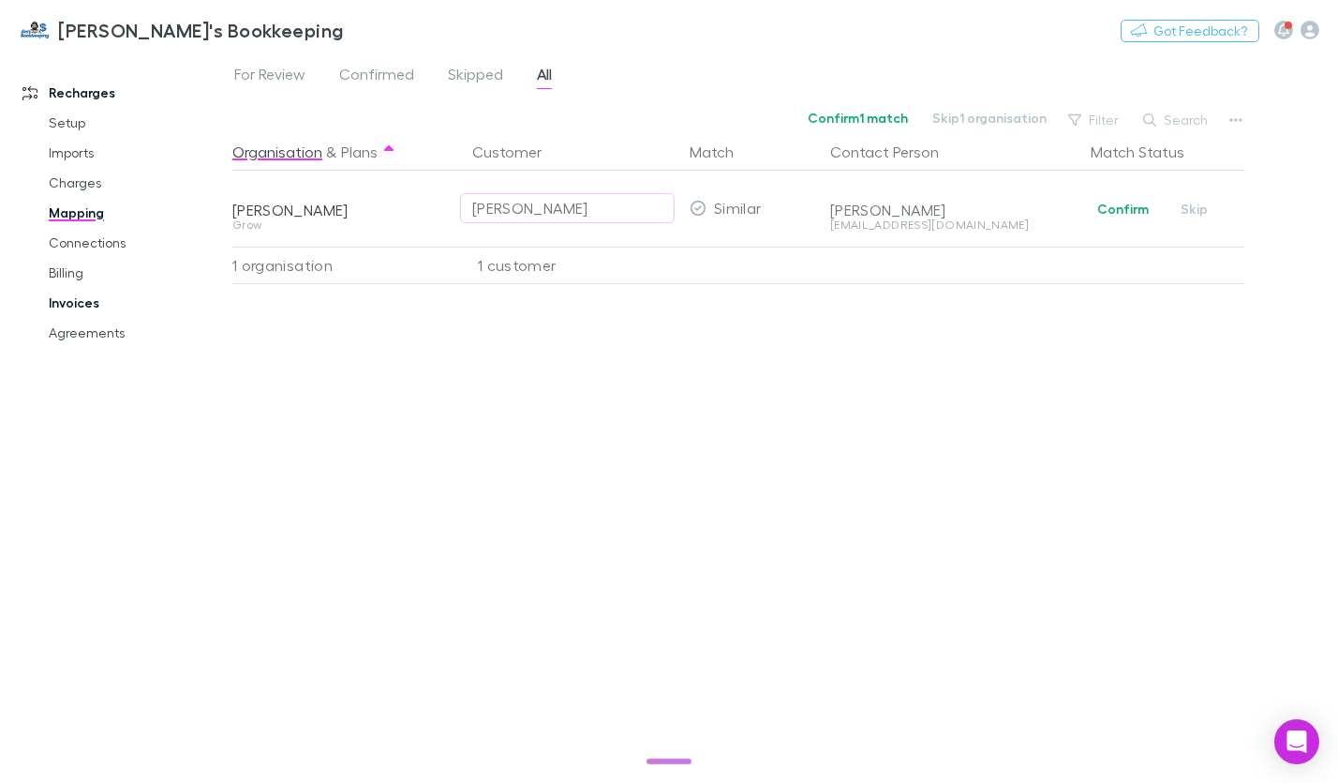
click at [59, 305] on link "Invoices" at bounding box center [136, 303] width 213 height 30
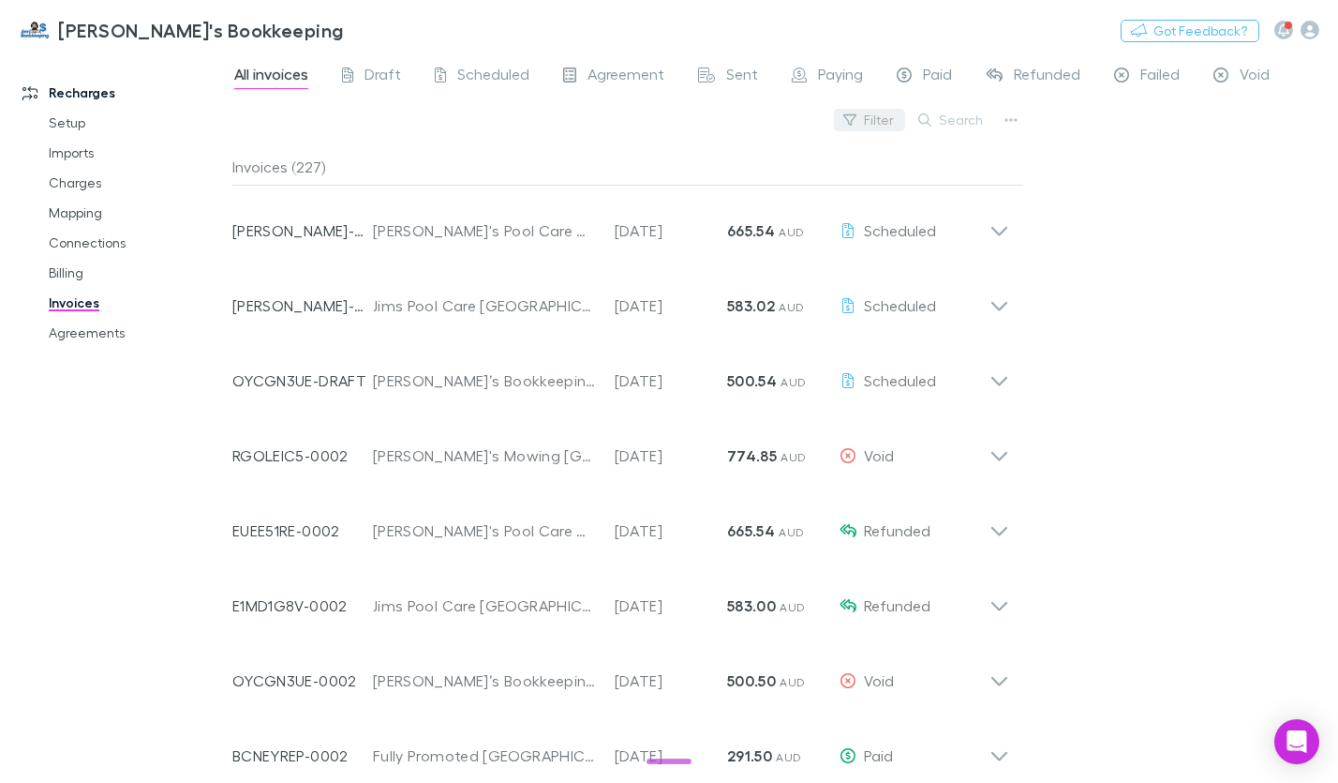
click at [873, 125] on button "Filter" at bounding box center [869, 120] width 71 height 22
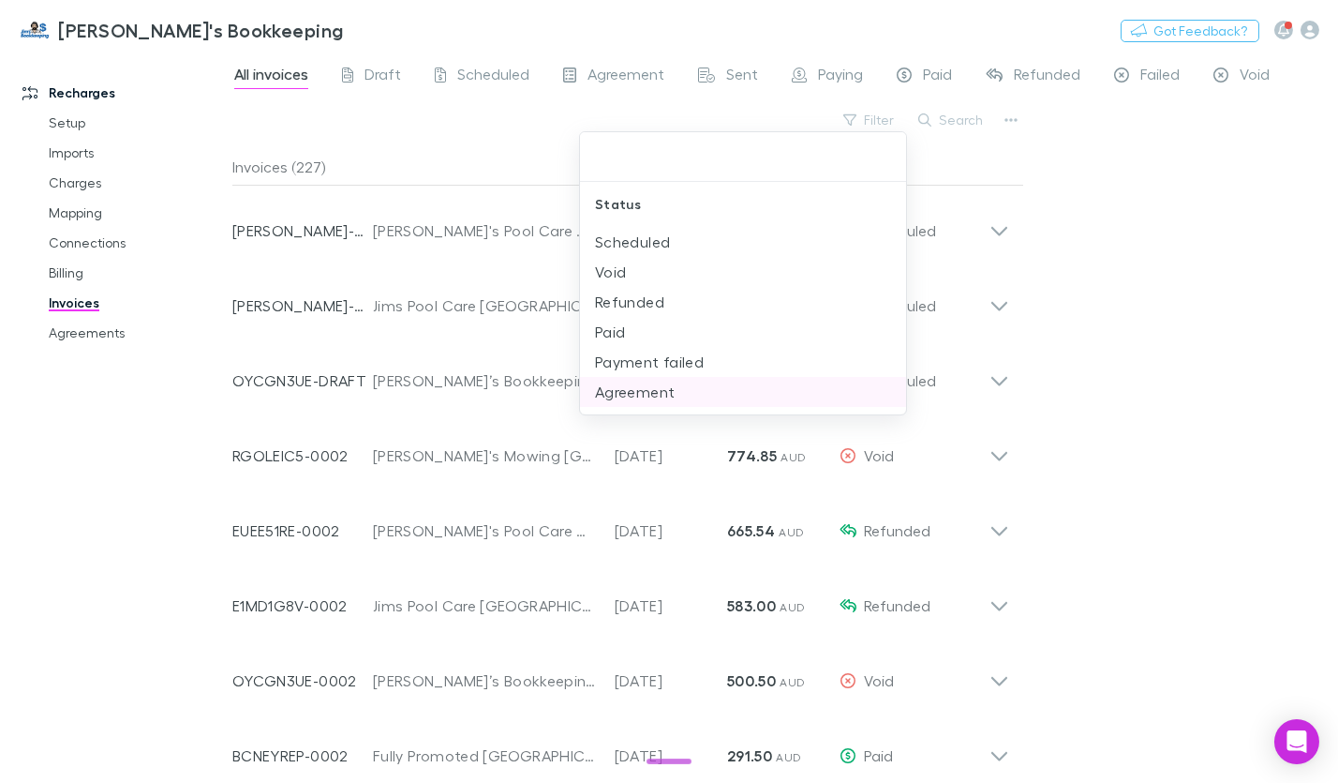
click at [706, 359] on li "Payment failed" at bounding box center [743, 362] width 326 height 30
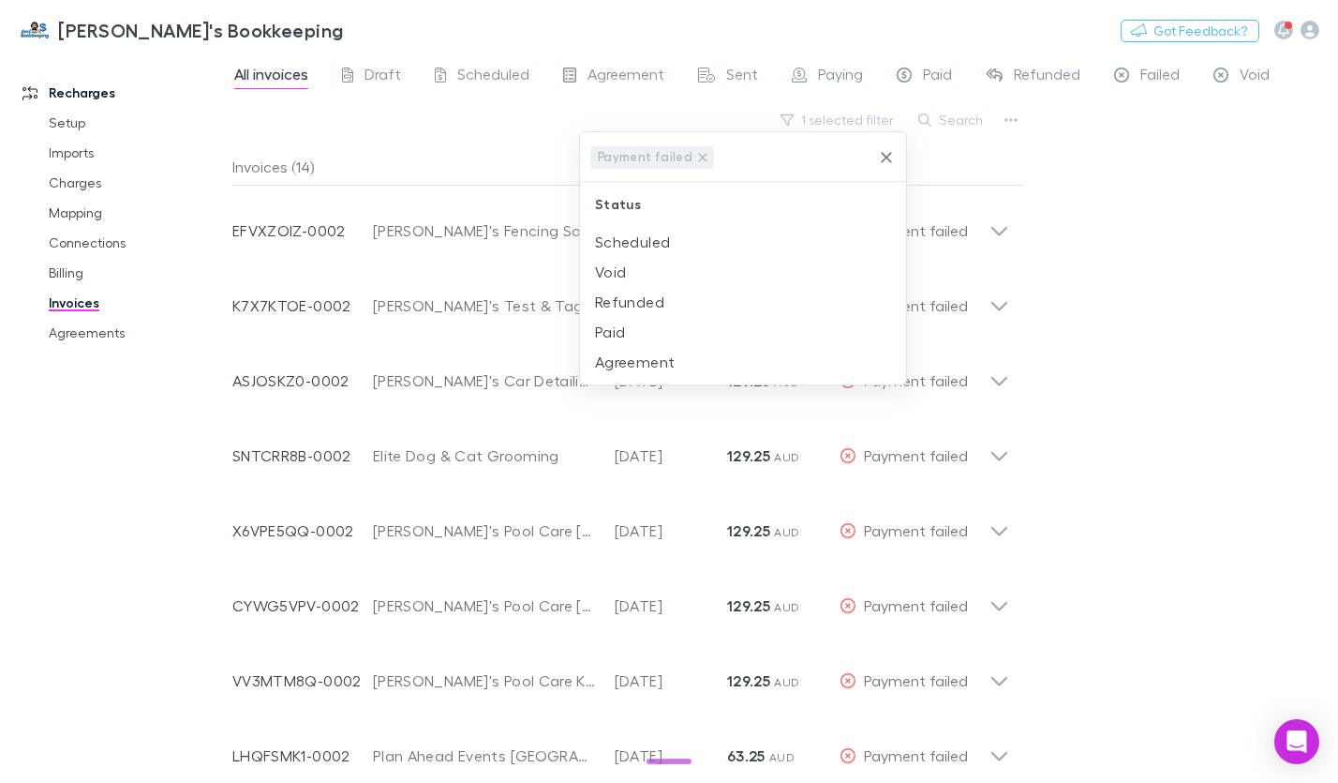
click at [1075, 263] on div at bounding box center [669, 391] width 1338 height 783
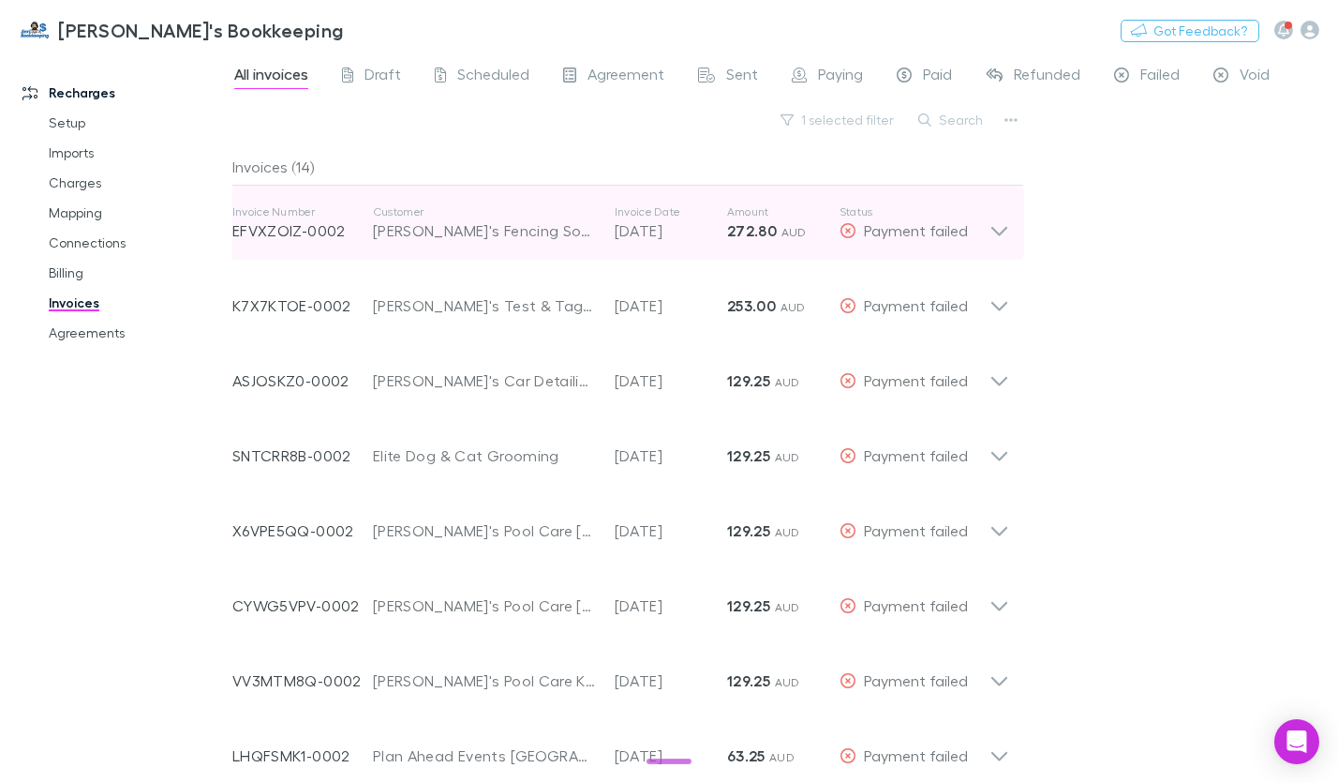
click at [997, 231] on icon at bounding box center [1000, 231] width 16 height 9
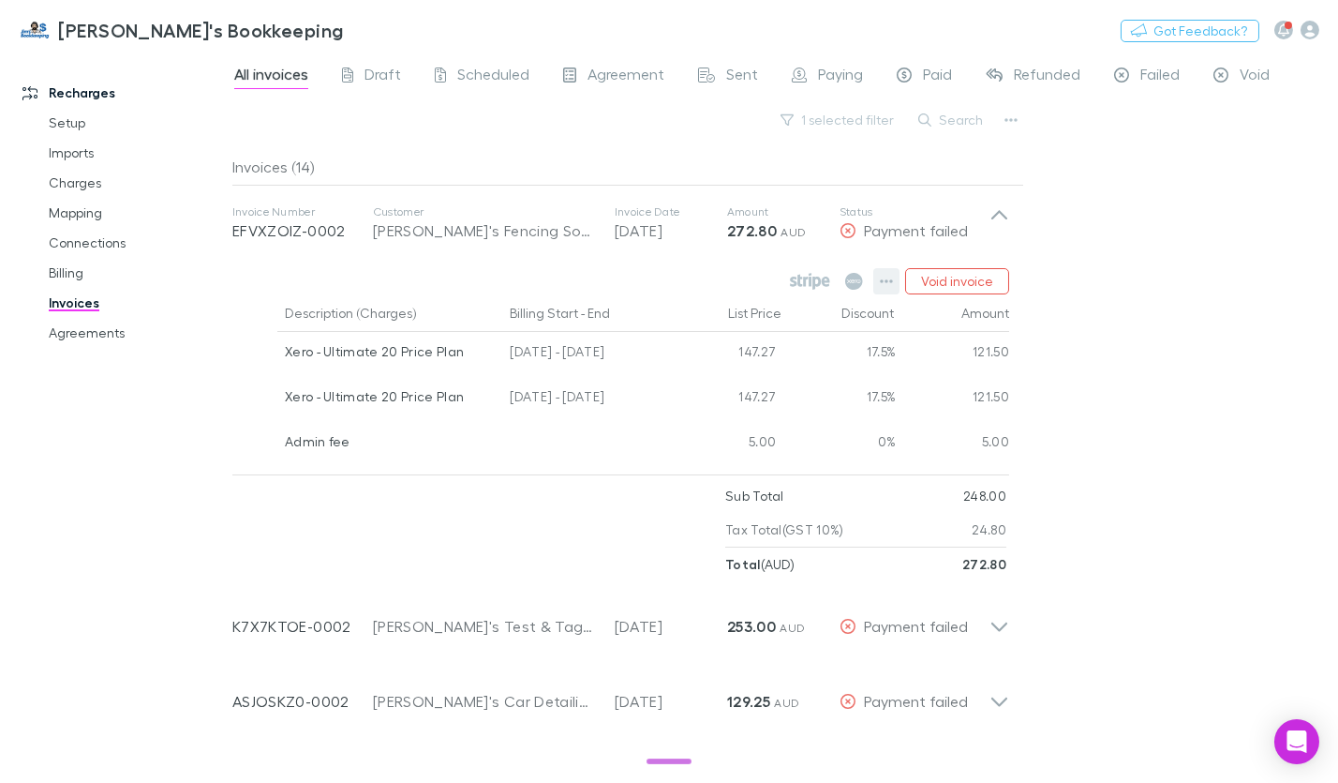
click at [893, 285] on icon "button" at bounding box center [886, 281] width 13 height 15
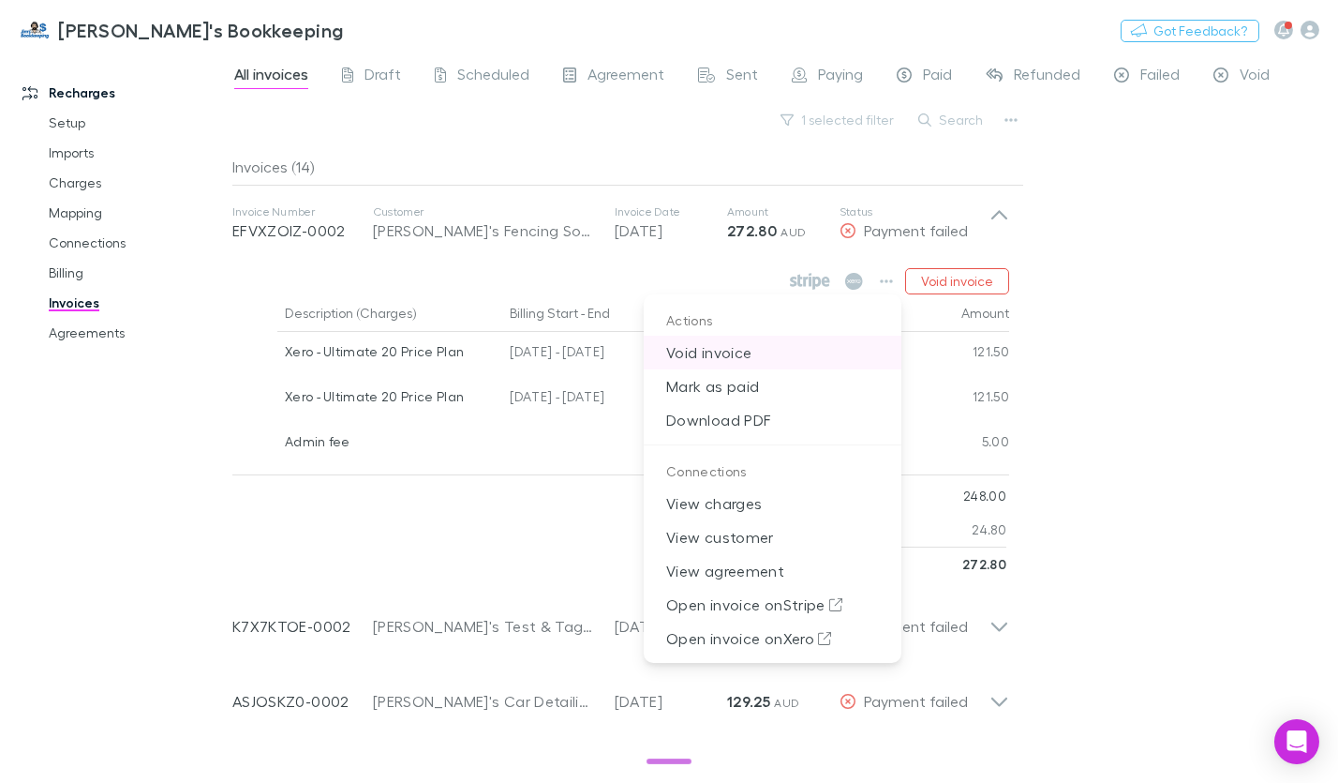
click at [716, 356] on p "Void invoice" at bounding box center [773, 353] width 258 height 34
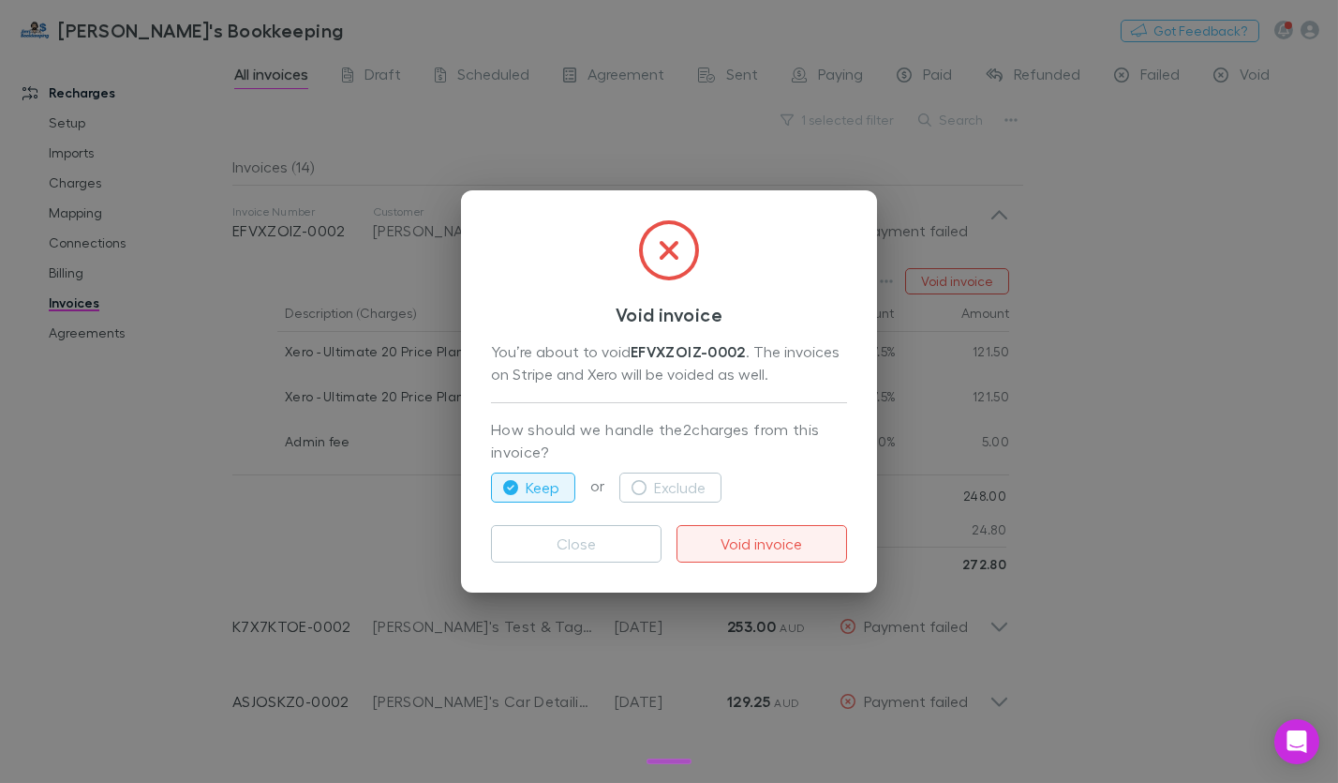
click at [717, 549] on button "Void invoice" at bounding box center [762, 543] width 171 height 37
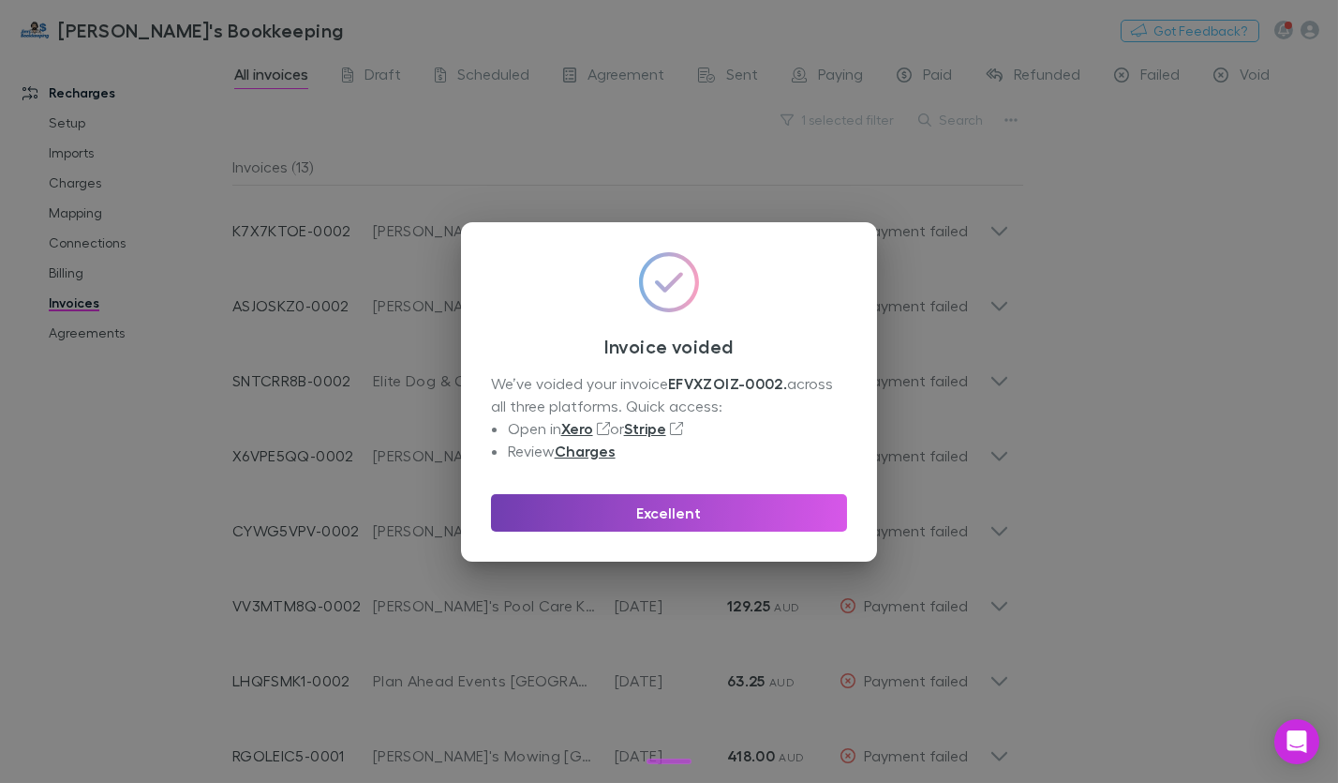
click at [668, 519] on button "Excellent" at bounding box center [669, 512] width 356 height 37
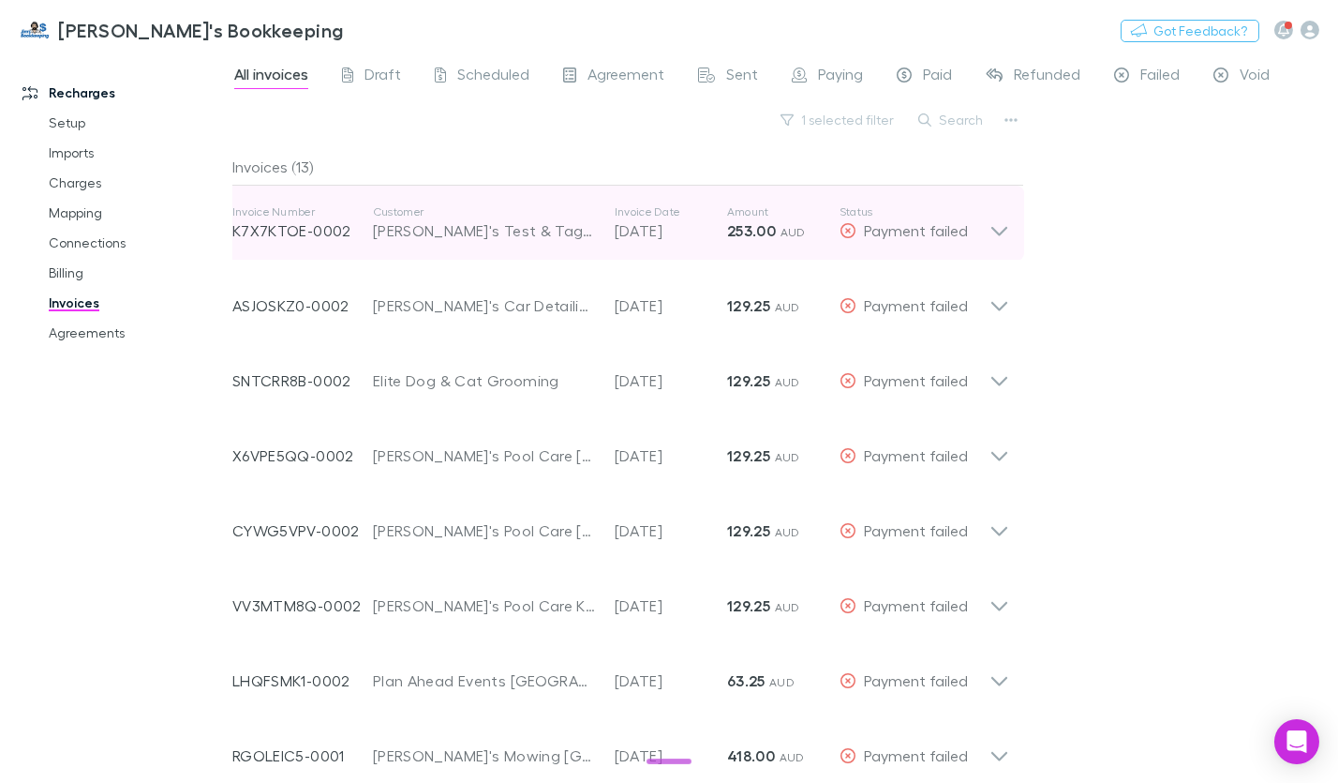
click at [999, 232] on icon at bounding box center [1000, 222] width 20 height 37
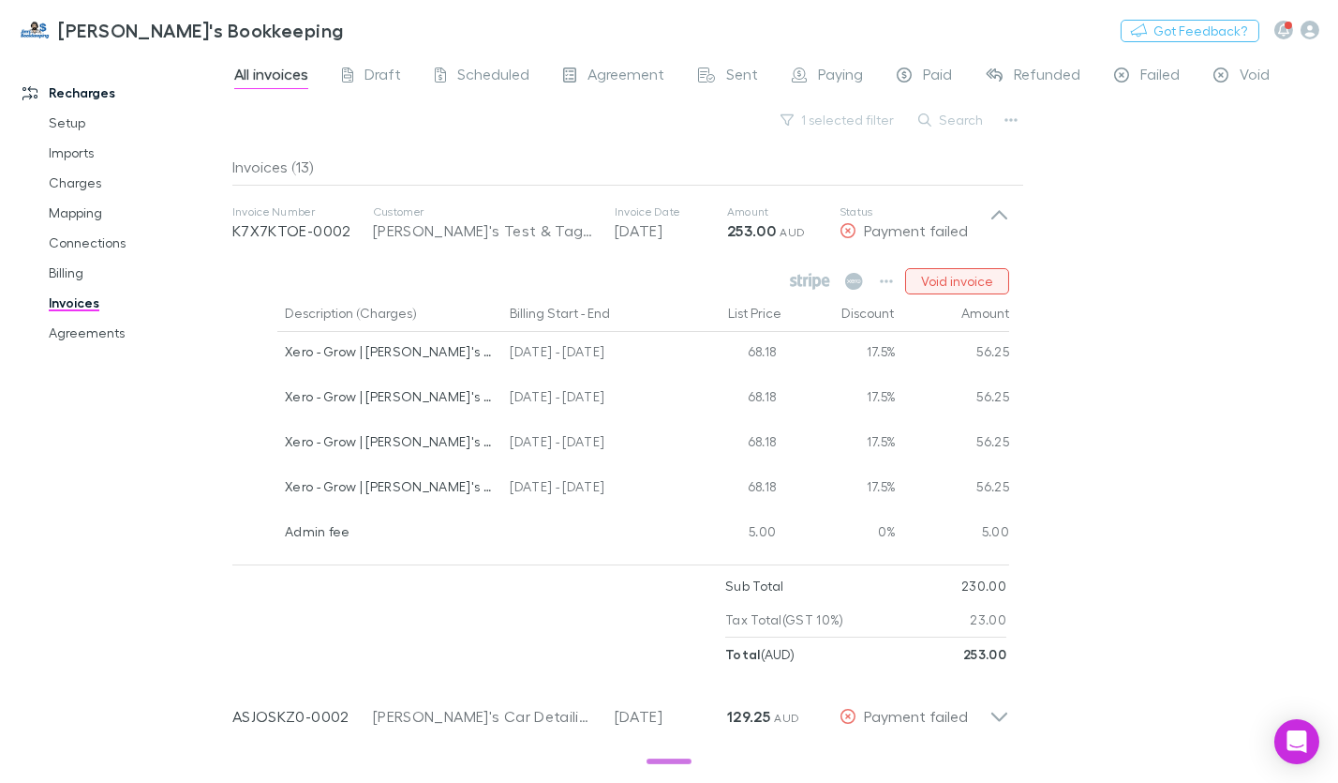
click at [945, 278] on button "Void invoice" at bounding box center [957, 281] width 104 height 26
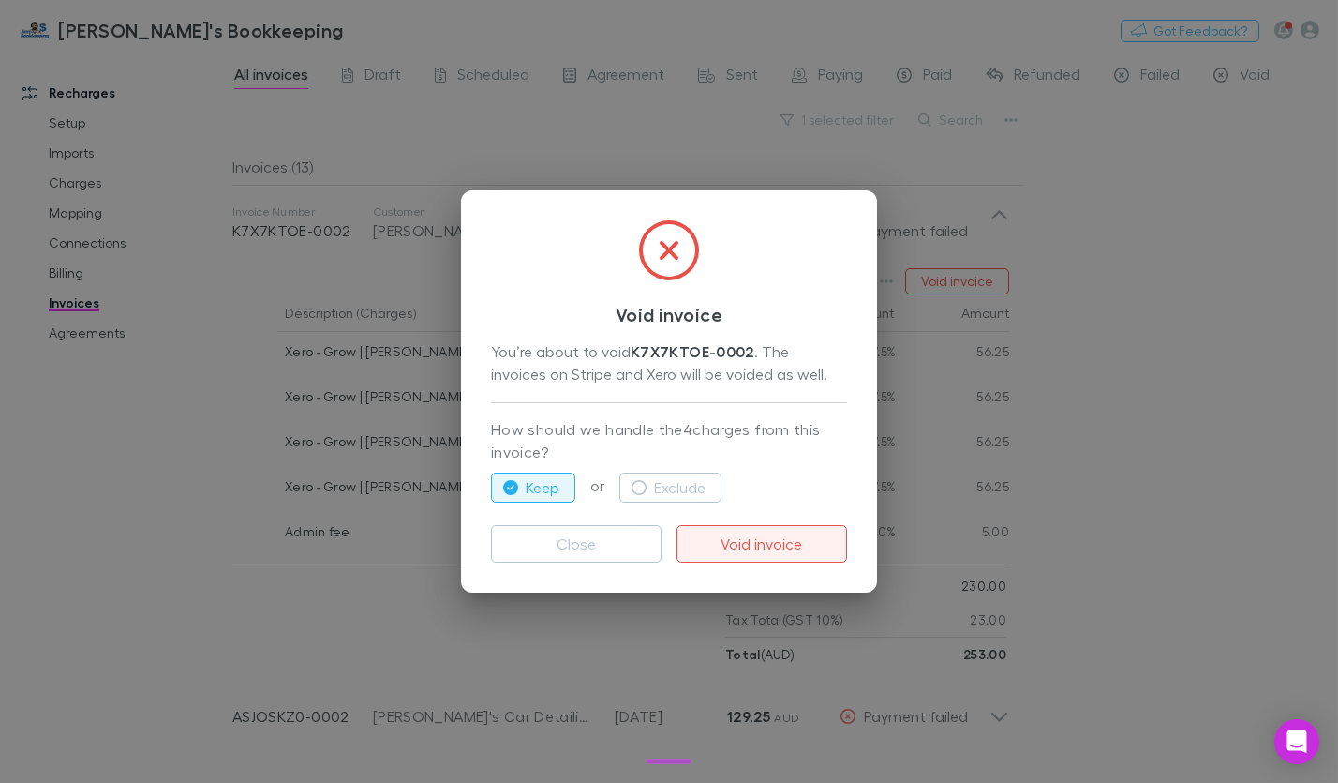
click at [749, 548] on button "Void invoice" at bounding box center [762, 543] width 171 height 37
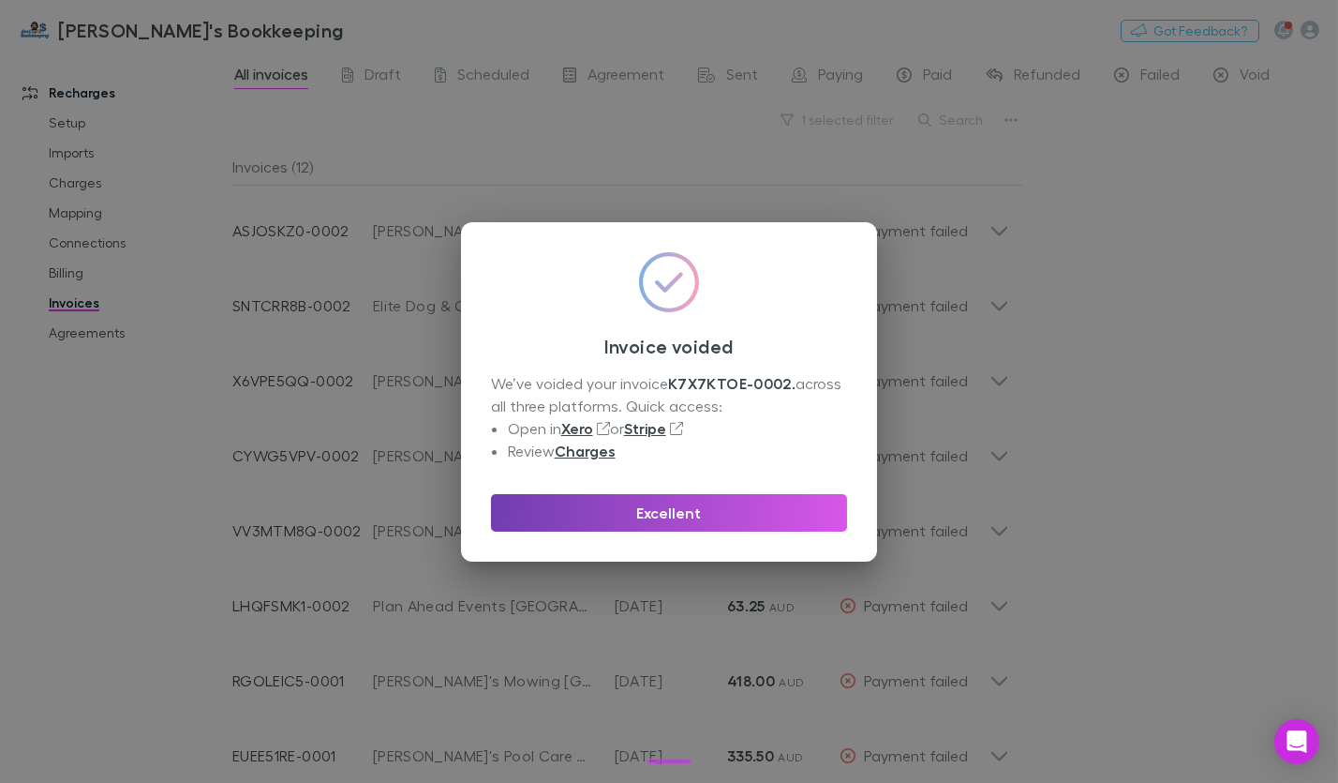
click at [798, 509] on button "Excellent" at bounding box center [669, 512] width 356 height 37
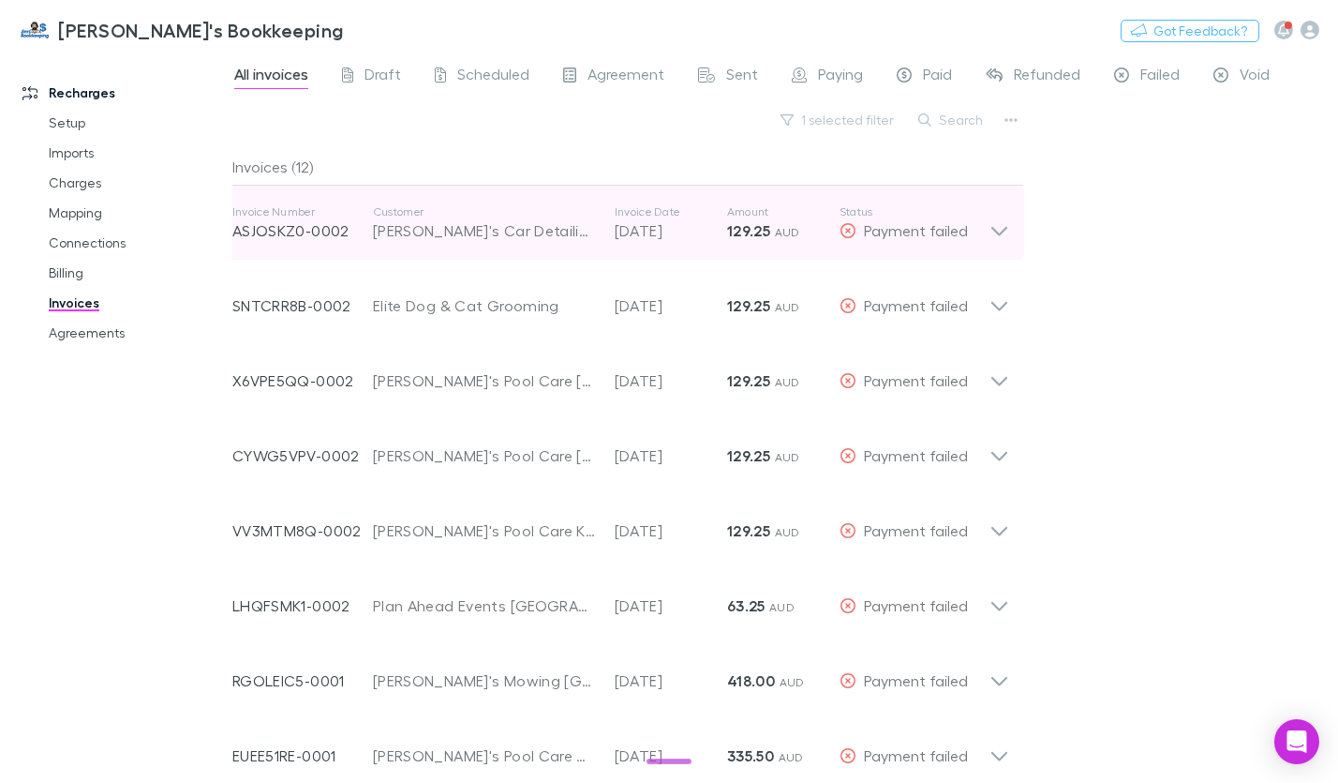
click at [996, 231] on icon at bounding box center [1000, 231] width 16 height 9
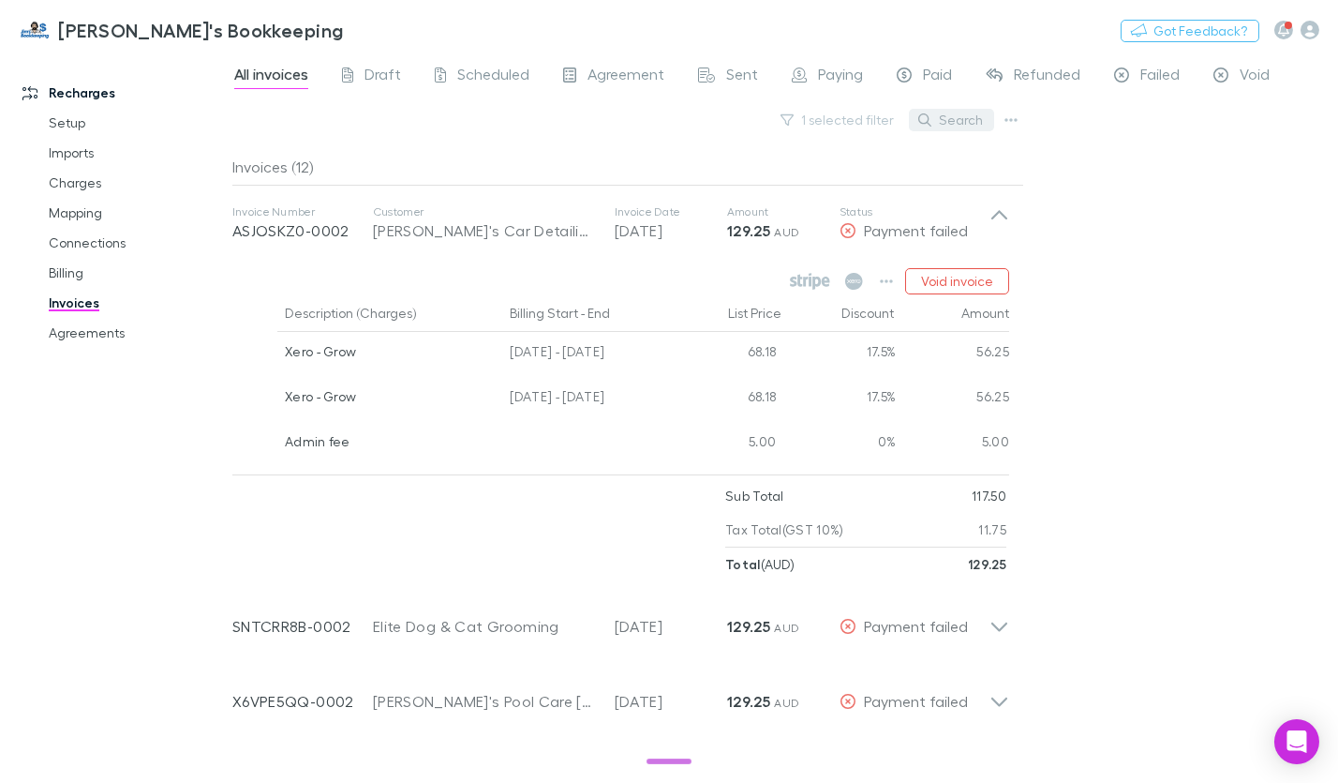
click at [950, 118] on button "Search" at bounding box center [951, 120] width 85 height 22
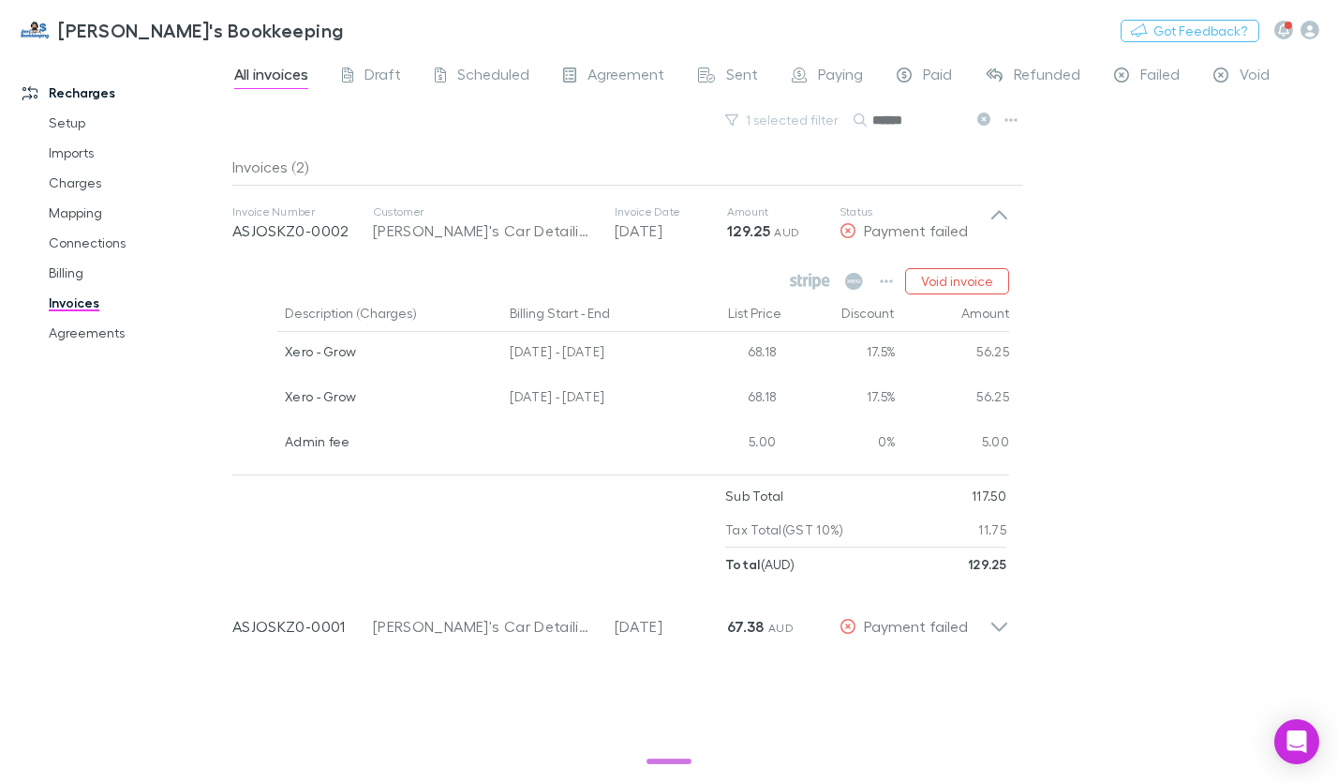
click at [959, 119] on input "******" at bounding box center [920, 120] width 94 height 26
click at [890, 286] on icon "button" at bounding box center [886, 281] width 13 height 15
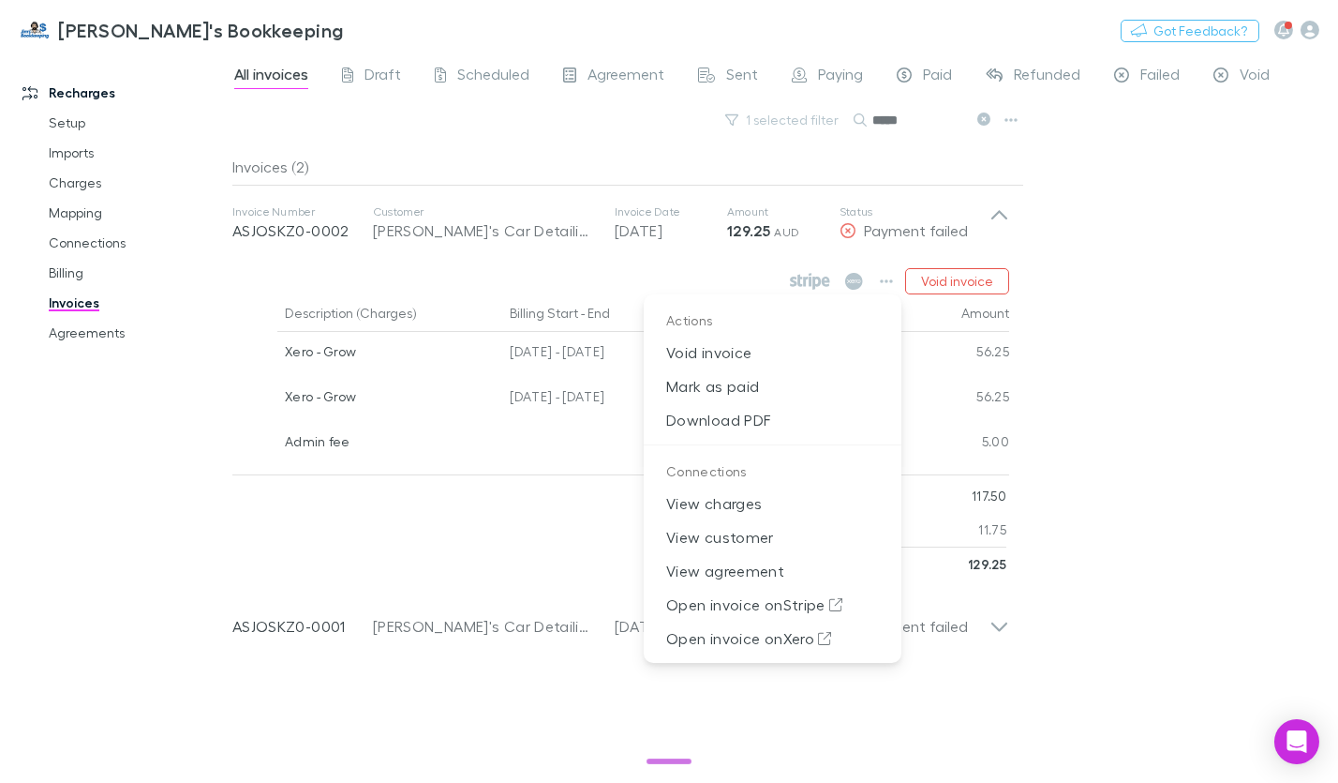
click at [890, 288] on div at bounding box center [669, 391] width 1338 height 783
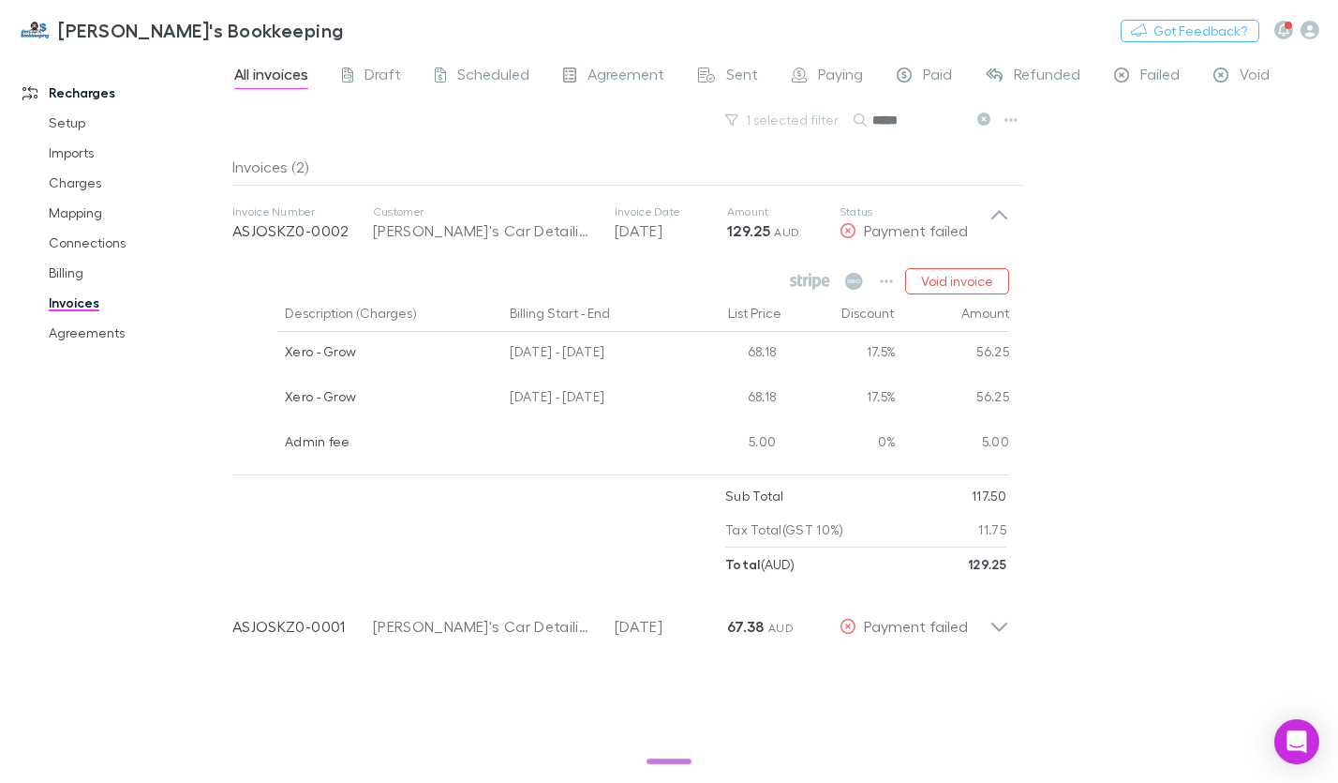
click at [899, 127] on input "*****" at bounding box center [920, 120] width 94 height 26
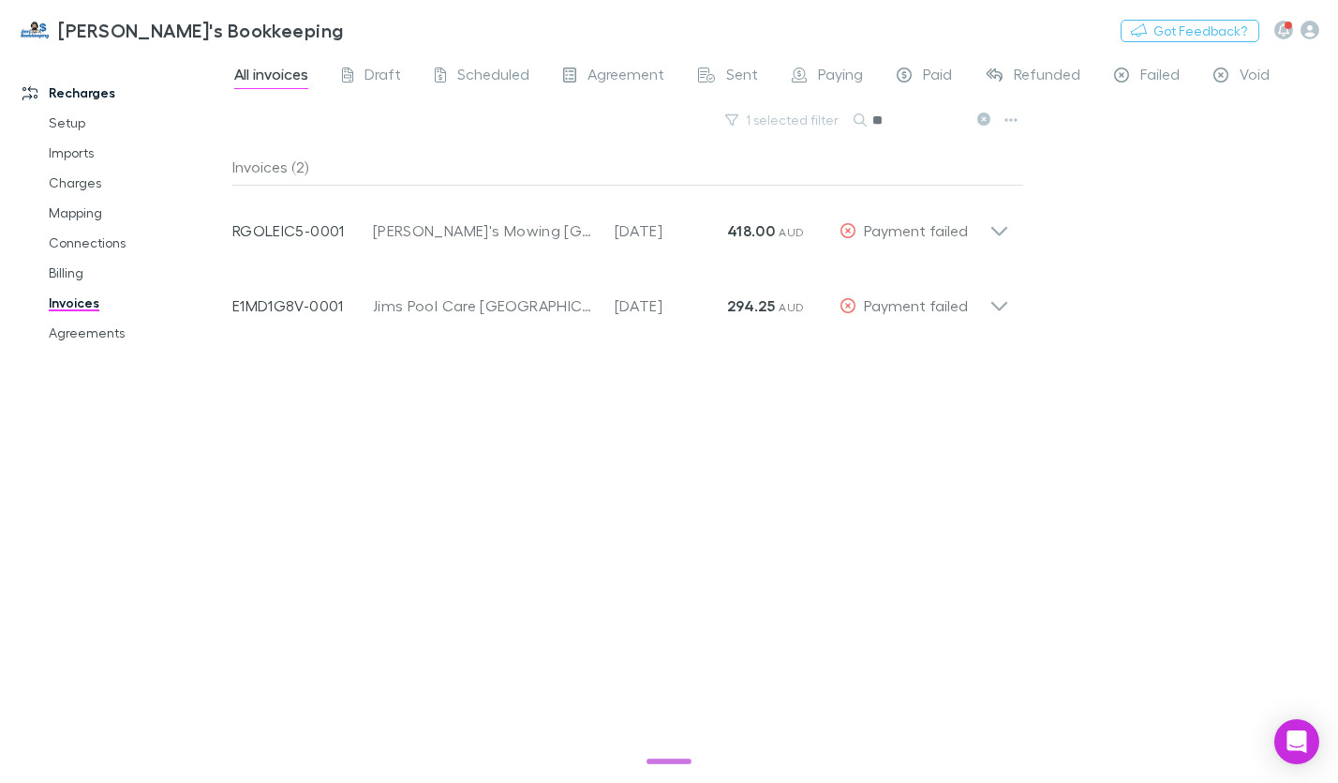
type input "*"
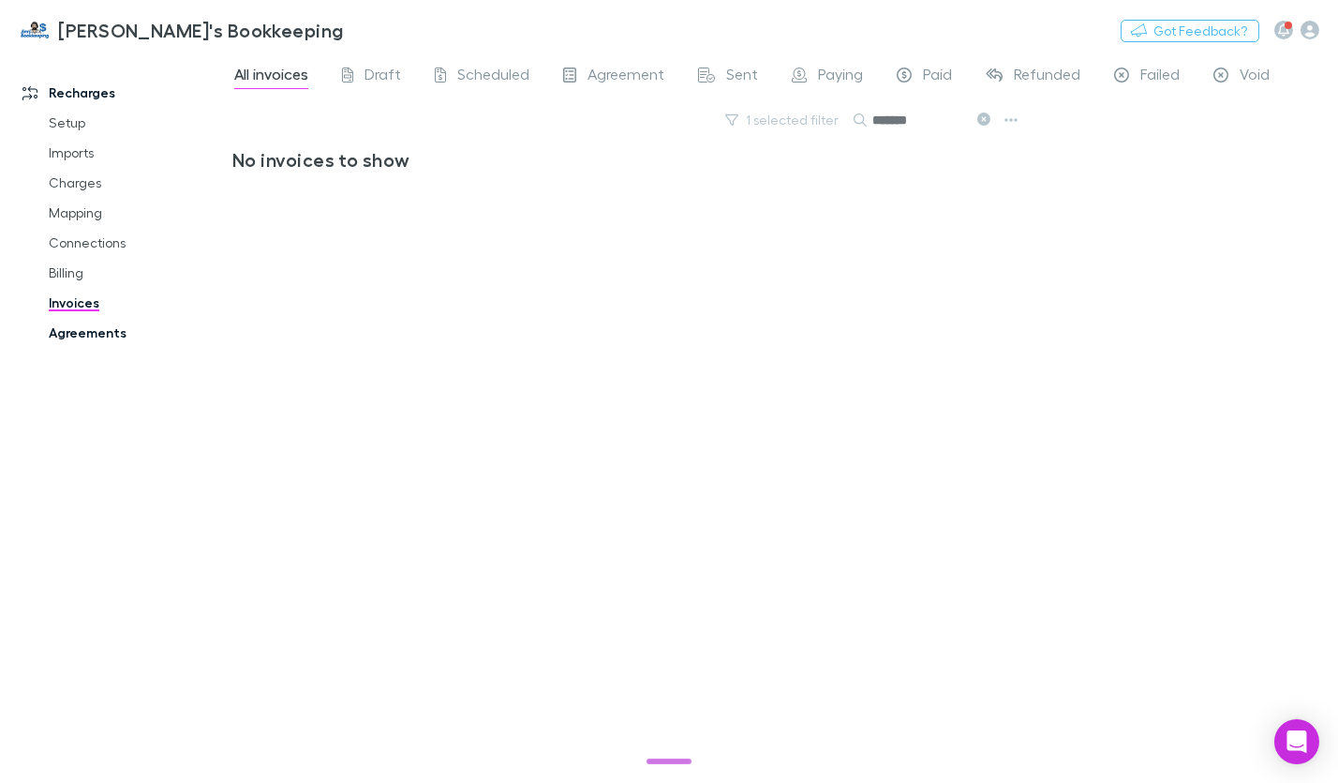
type input "*******"
click at [103, 340] on link "Agreements" at bounding box center [136, 333] width 213 height 30
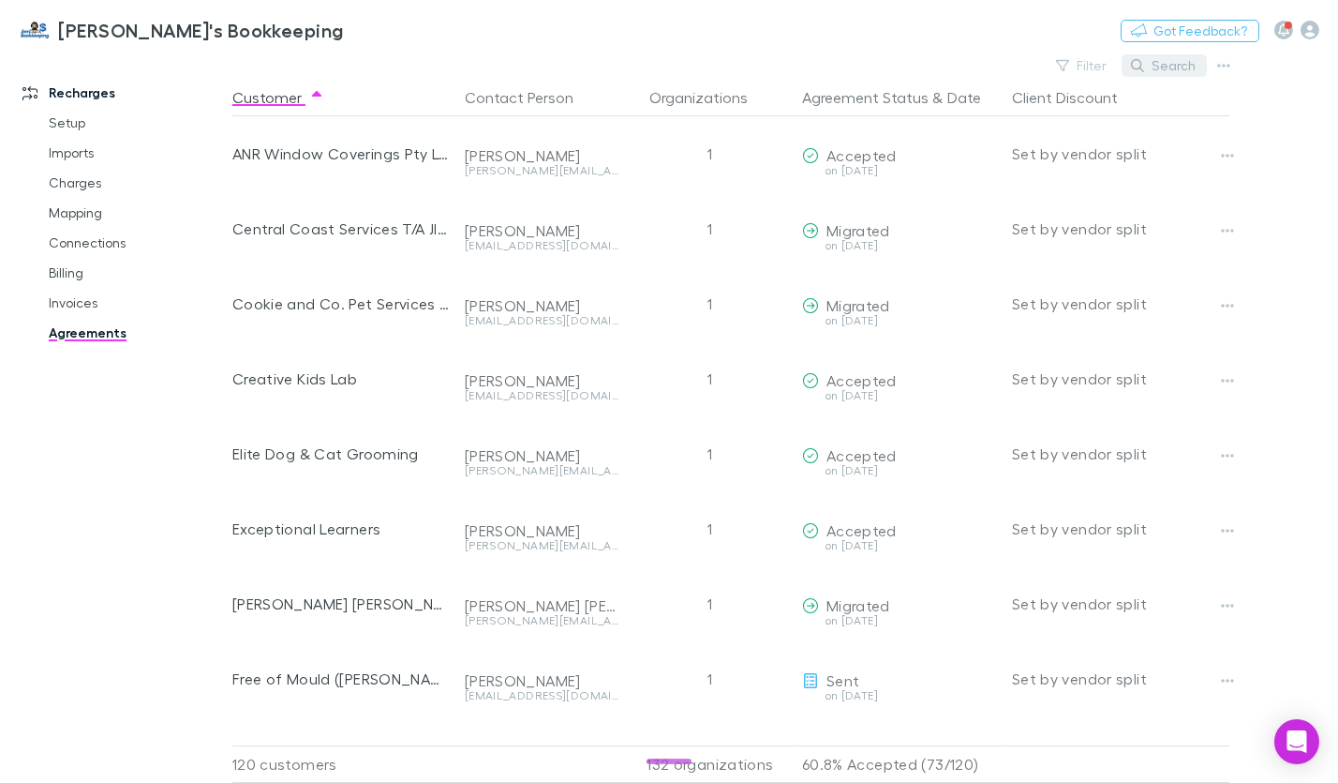
click at [1140, 64] on icon "button" at bounding box center [1137, 65] width 13 height 13
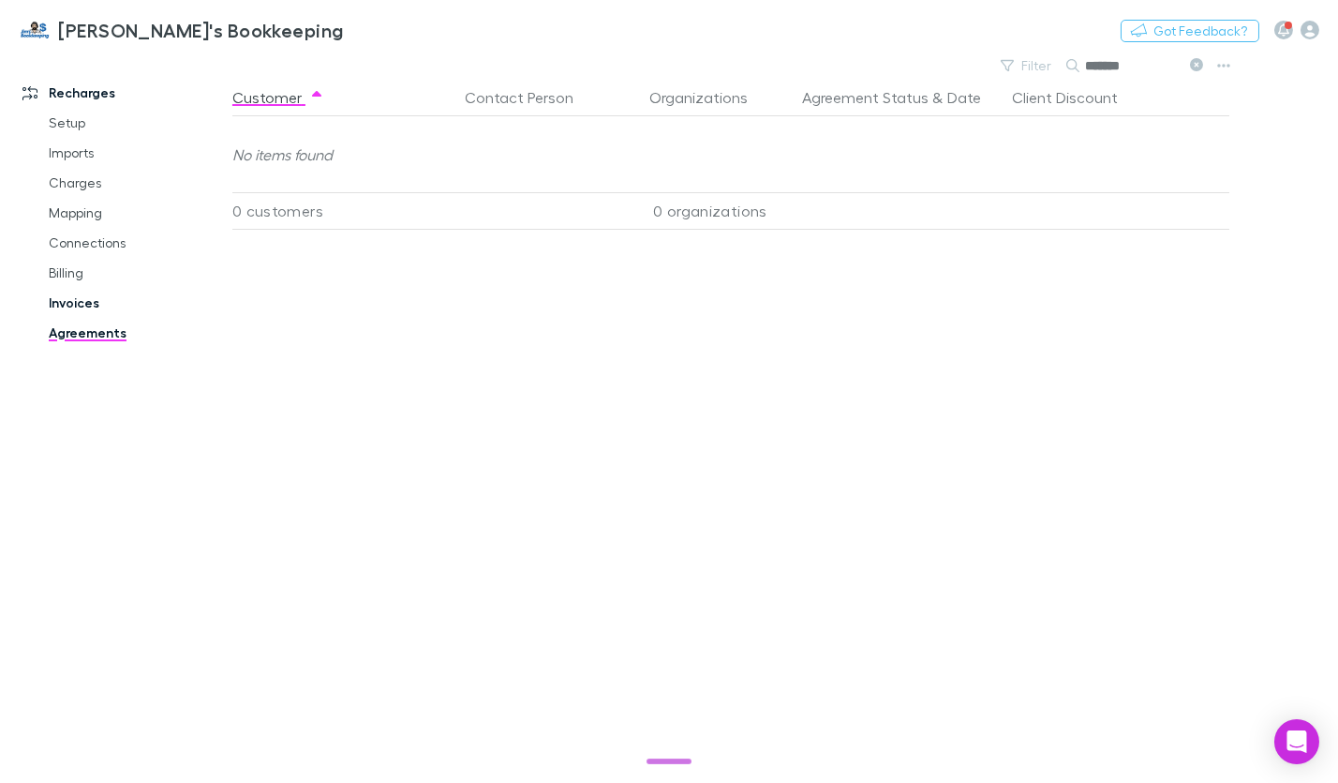
type input "*******"
click at [74, 302] on link "Invoices" at bounding box center [136, 303] width 213 height 30
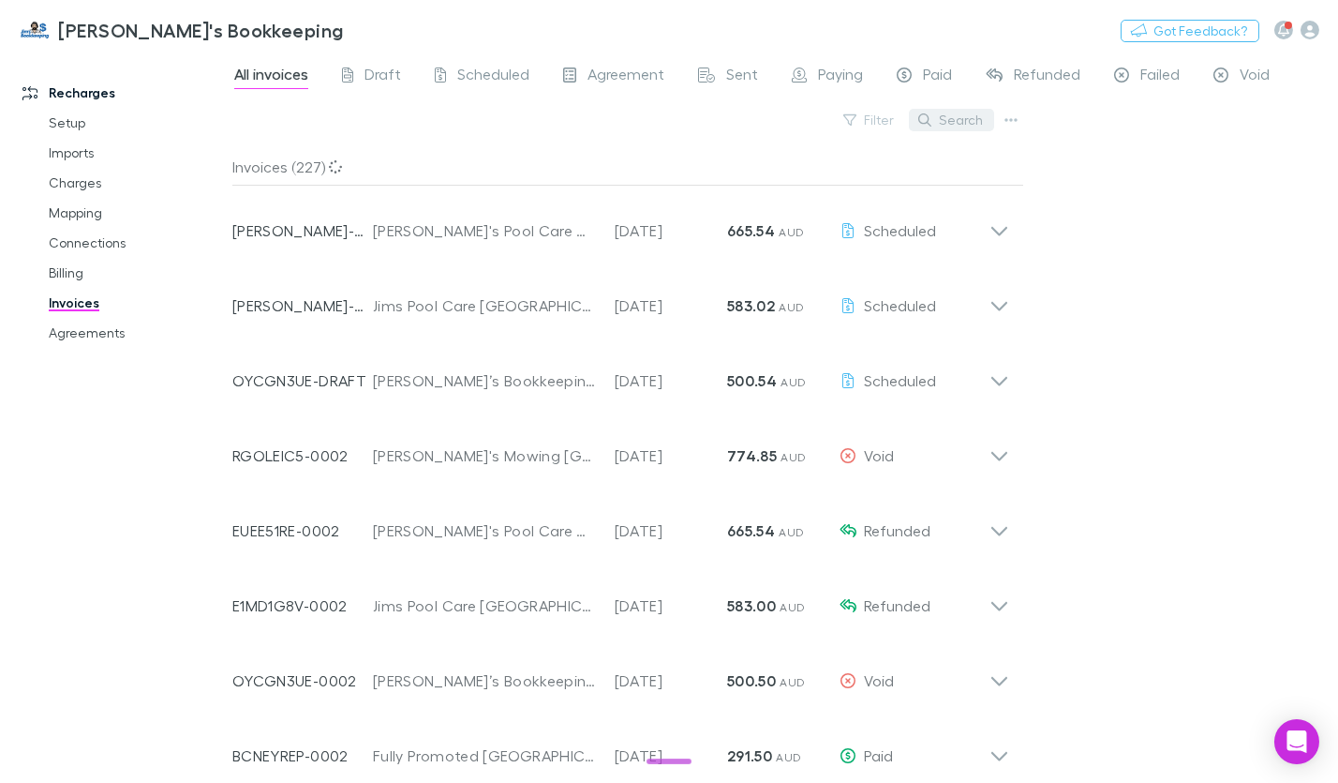
click at [967, 127] on button "Search" at bounding box center [951, 120] width 85 height 22
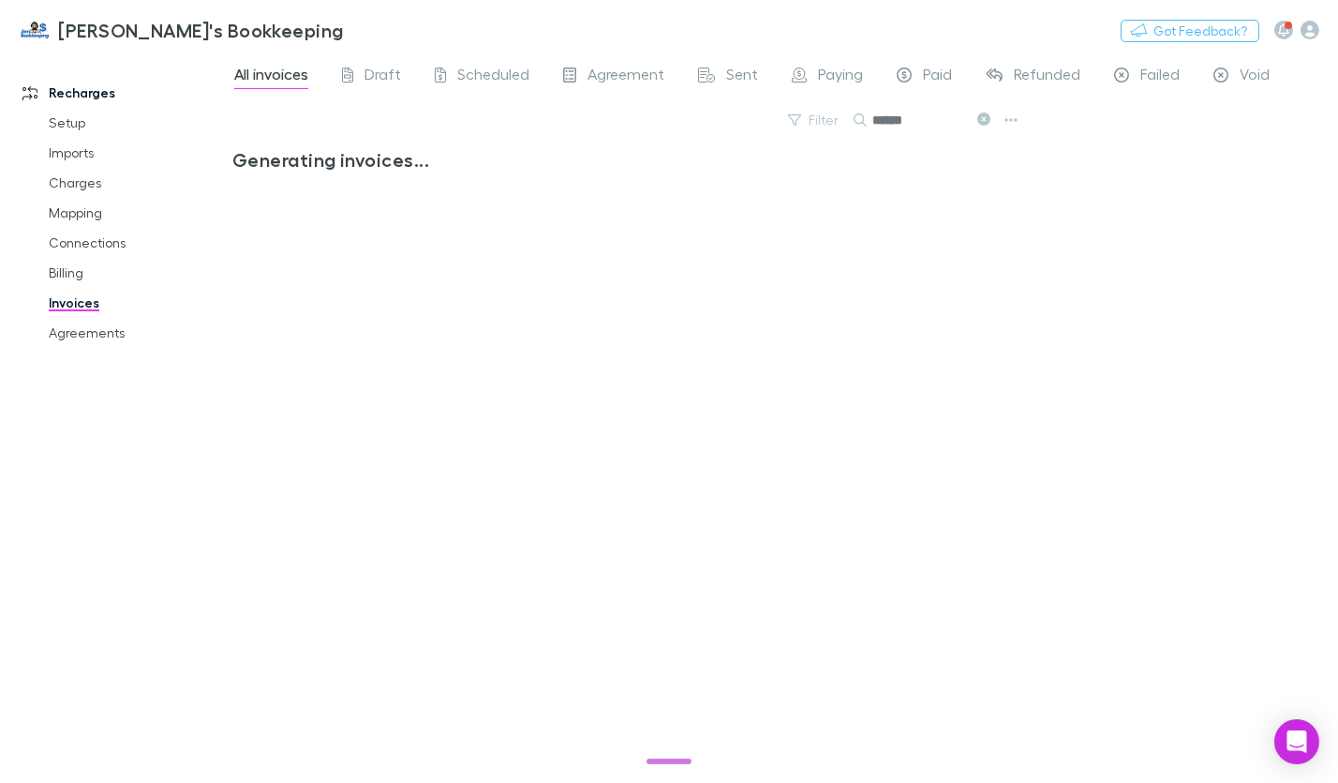
type input "*******"
click at [941, 124] on input "*******" at bounding box center [920, 120] width 94 height 26
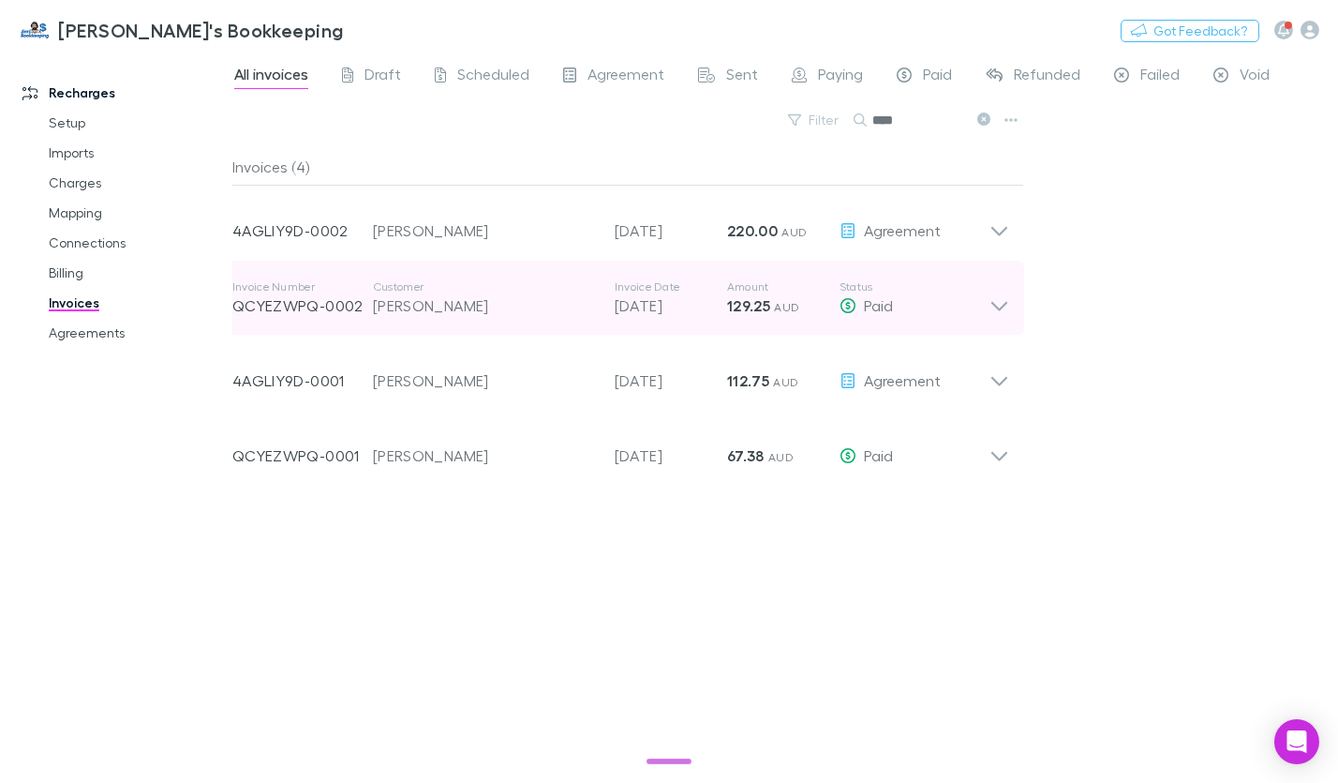
type input "****"
click at [1008, 299] on icon at bounding box center [1000, 297] width 20 height 37
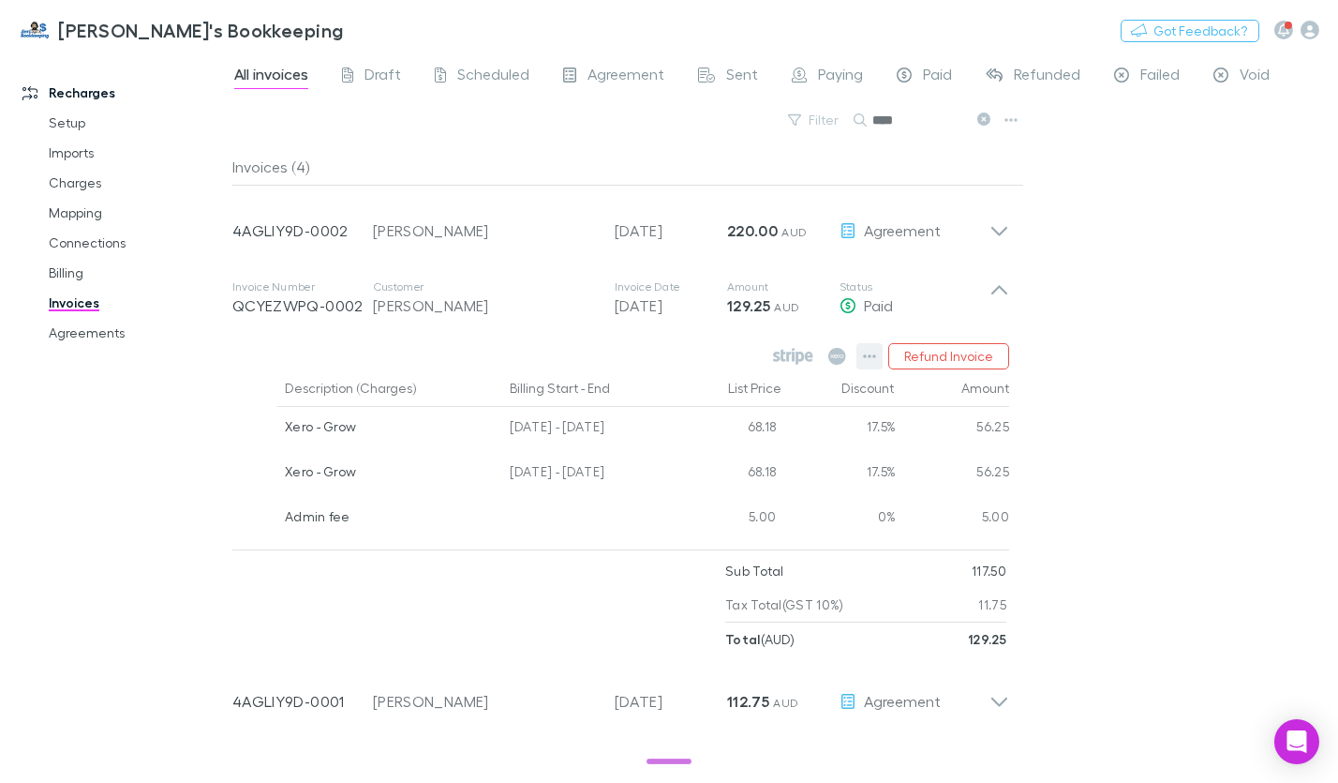
click at [866, 360] on button "button" at bounding box center [870, 356] width 26 height 26
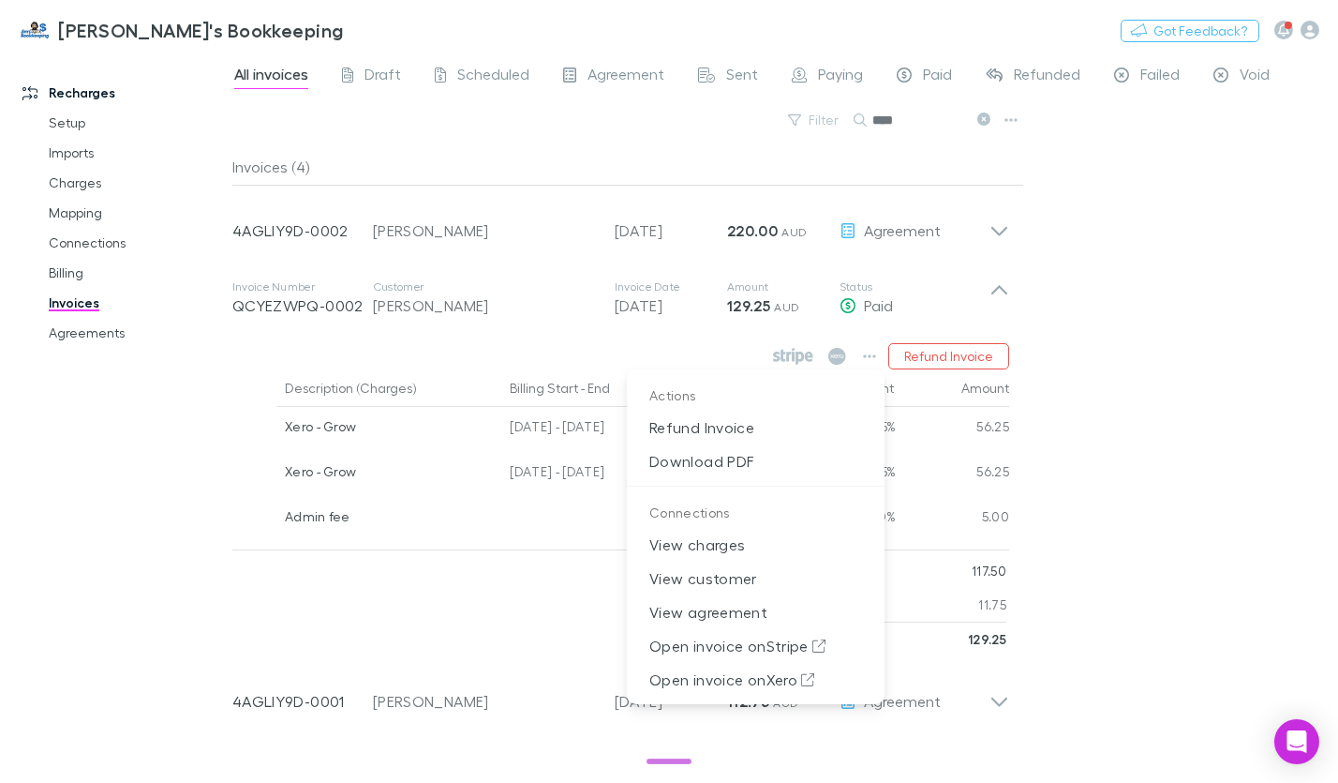
click at [1110, 366] on div at bounding box center [669, 391] width 1338 height 783
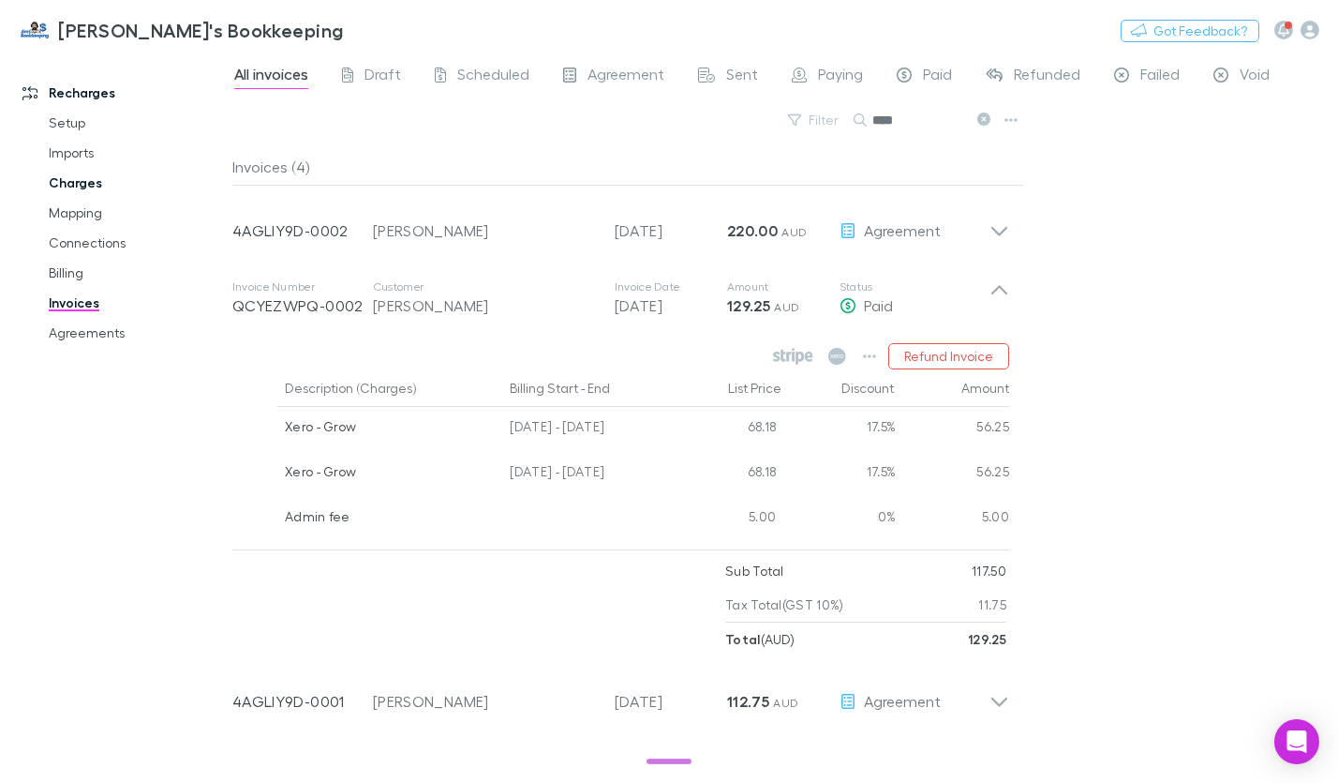
click at [67, 176] on link "Charges" at bounding box center [136, 183] width 213 height 30
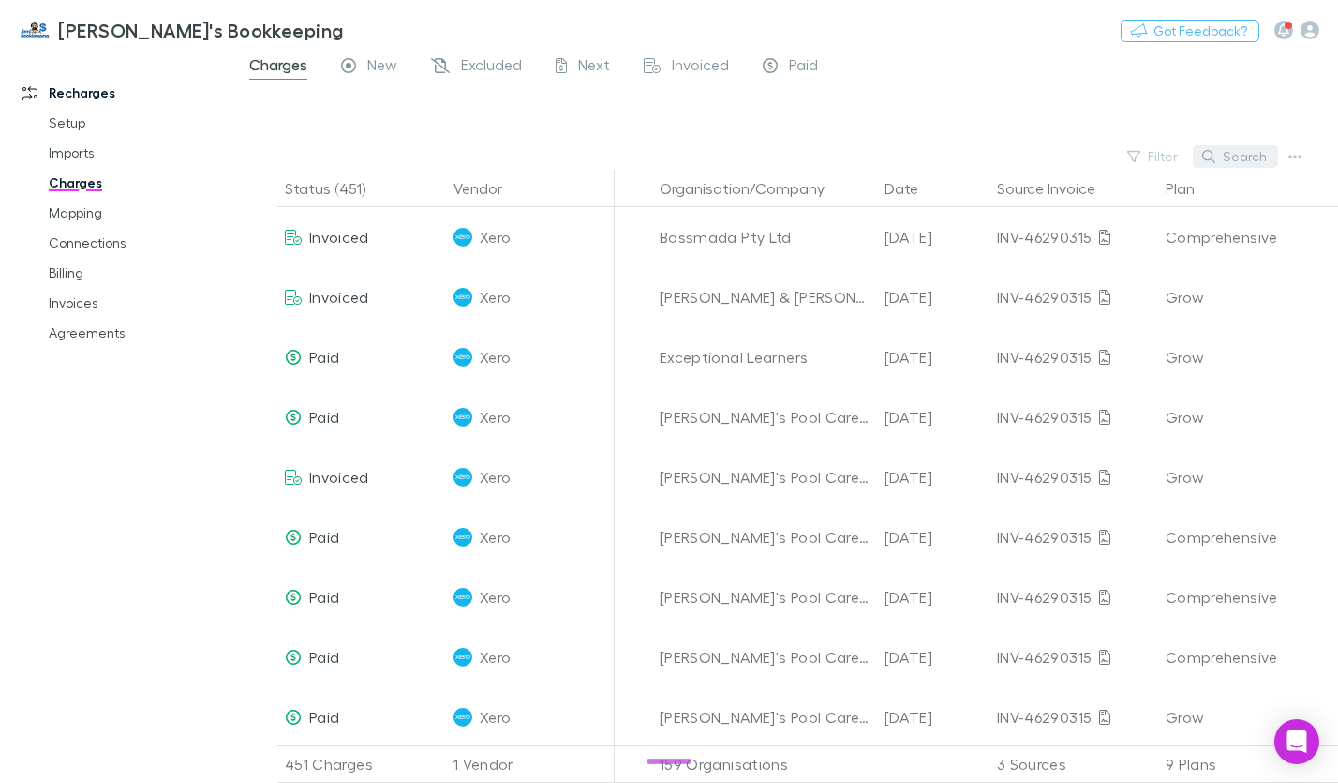
click at [1239, 159] on button "Search" at bounding box center [1235, 156] width 85 height 22
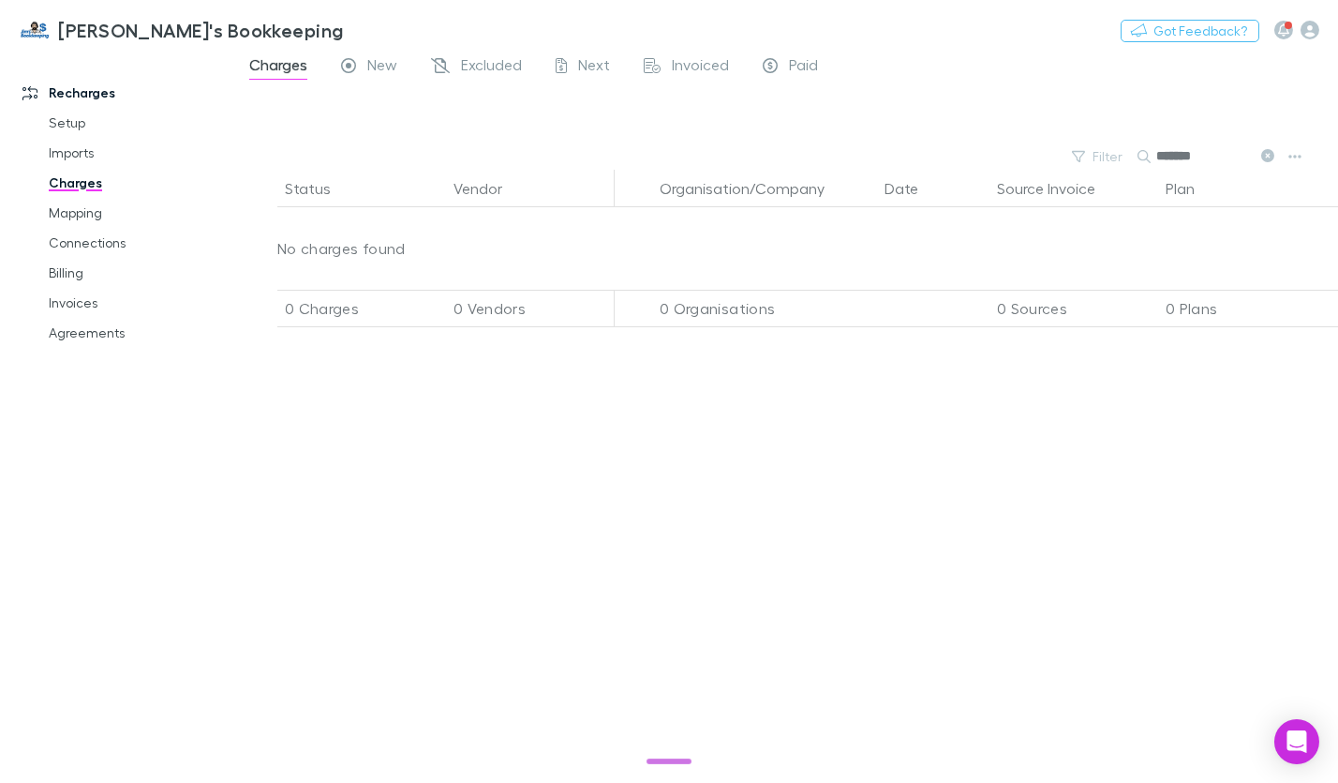
click at [1197, 157] on input "*******" at bounding box center [1203, 156] width 94 height 26
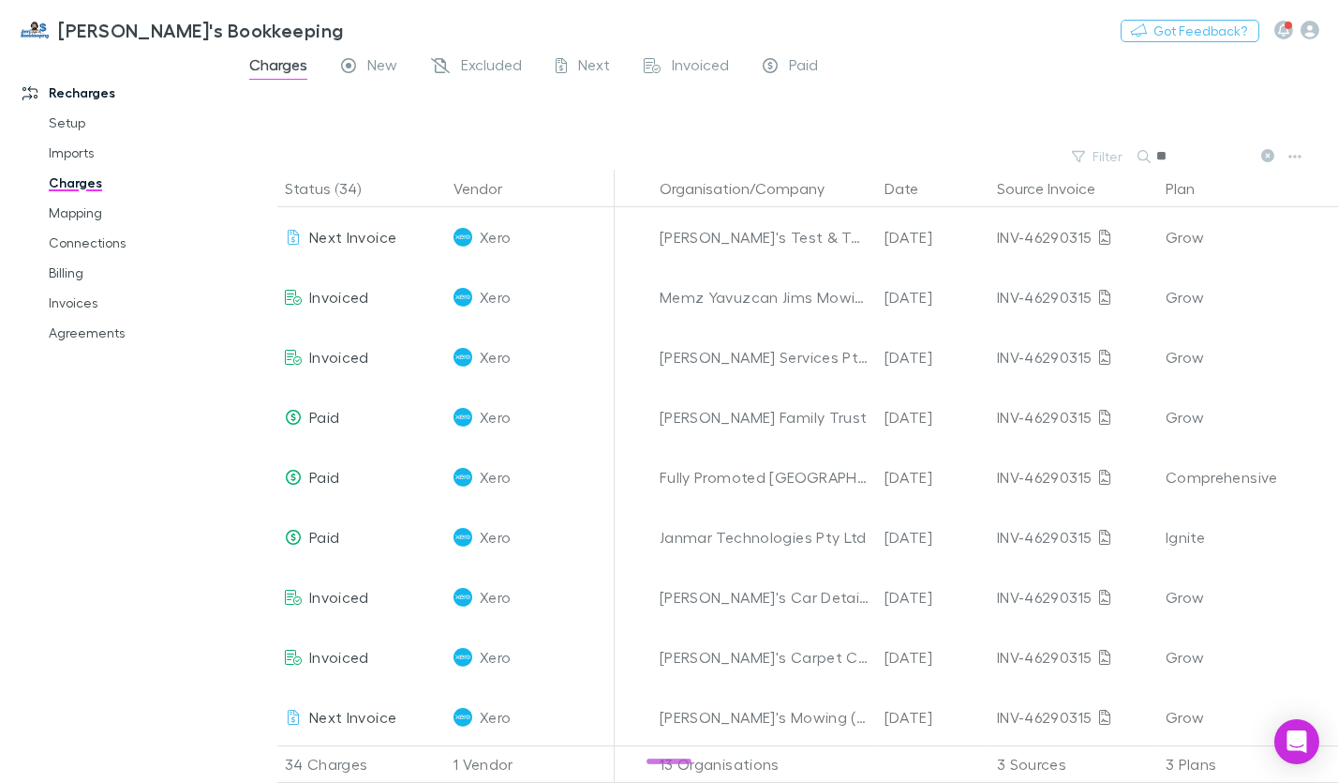
type input "*"
type input "*****"
